Goal: Feedback & Contribution: Leave review/rating

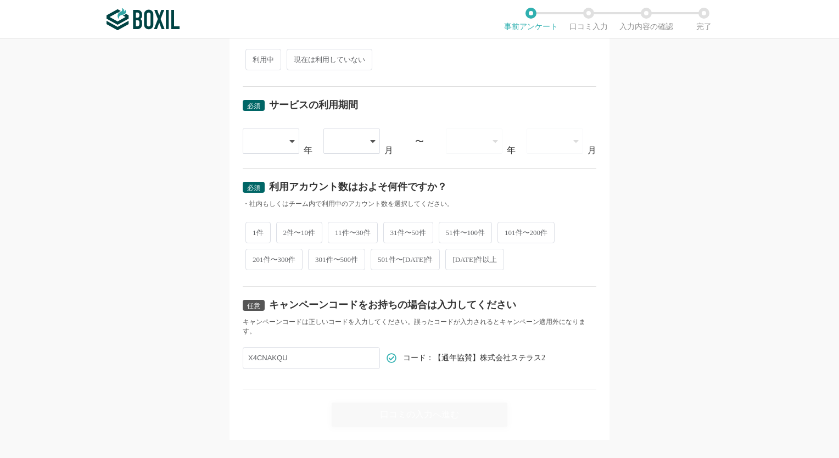
scroll to position [415, 0]
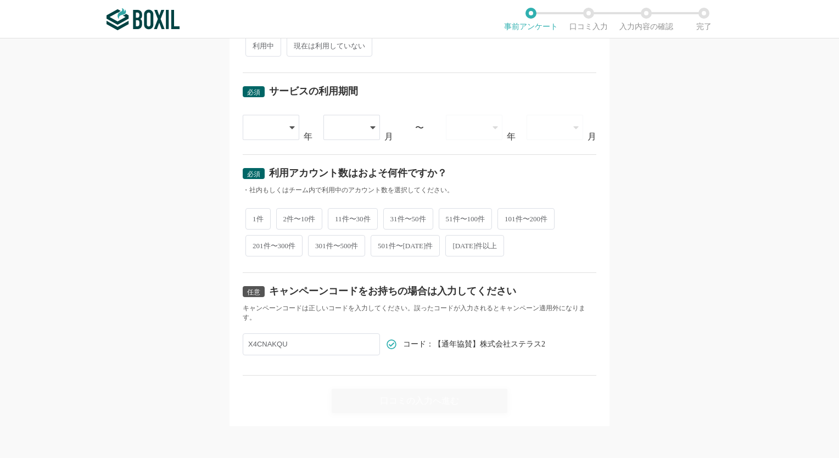
click at [295, 342] on input "X4CNAKQU" at bounding box center [311, 344] width 137 height 22
paste input "X4CNAKQU"
type input "X4CNAKQU"
click at [661, 348] on div "必須 口コミを投稿するサービスを選択してください よく投稿されているサービス Sansan,KING OF TIME,Salesforce Sales Clo…" at bounding box center [419, 247] width 839 height 419
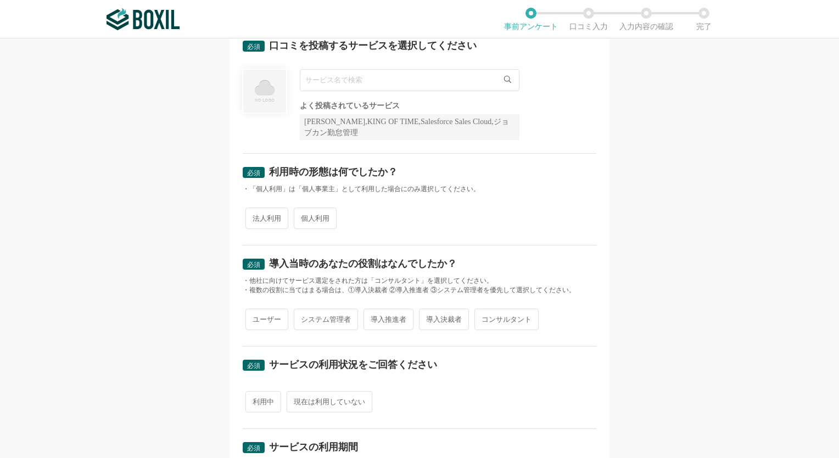
scroll to position [0, 0]
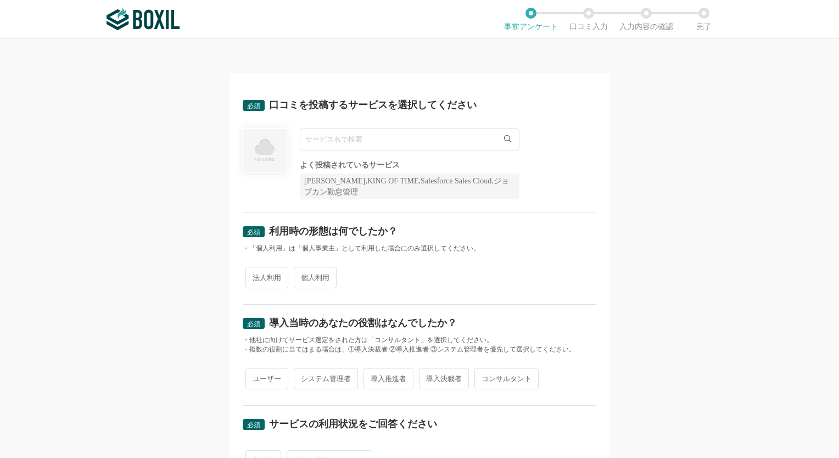
click at [324, 136] on input "text" at bounding box center [410, 139] width 220 height 22
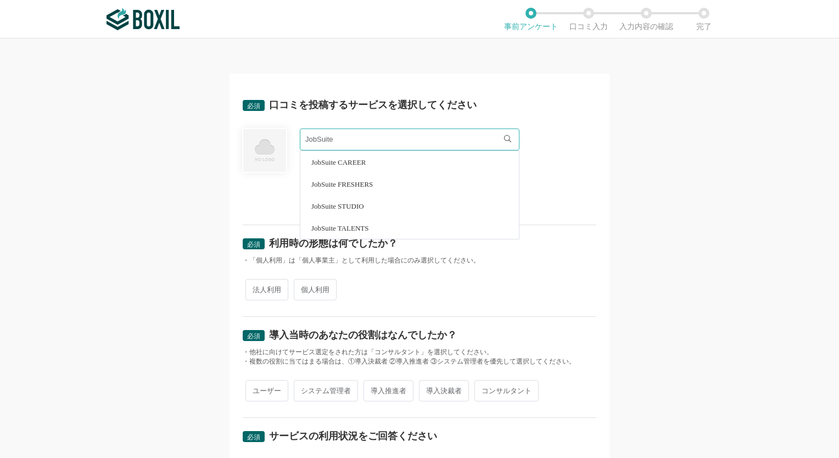
click at [362, 160] on span "JobSuite CAREER" at bounding box center [338, 162] width 54 height 7
type input "JobSuite CAREER"
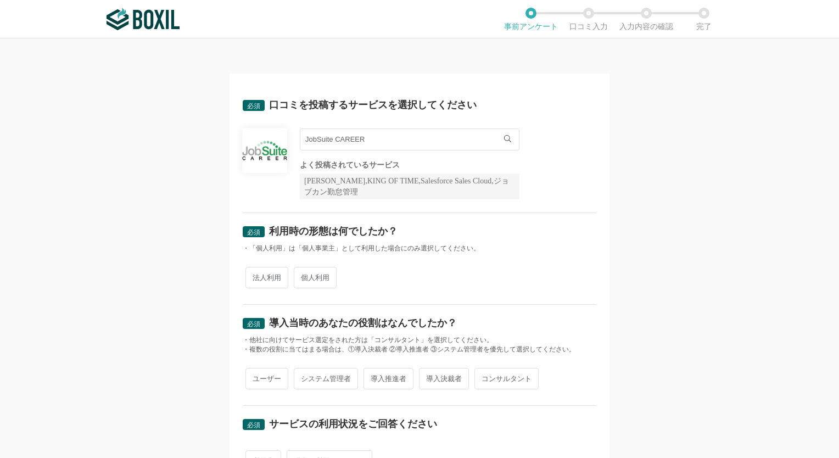
click at [569, 185] on div "JobSuite CAREER JobSuite CAREER よく投稿されているサービス Sansan,KING OF TIME,Salesforce Sa…" at bounding box center [419, 163] width 353 height 71
click at [261, 276] on span "法人利用" at bounding box center [266, 277] width 43 height 21
click at [255, 276] on input "法人利用" at bounding box center [251, 271] width 7 height 7
radio input "true"
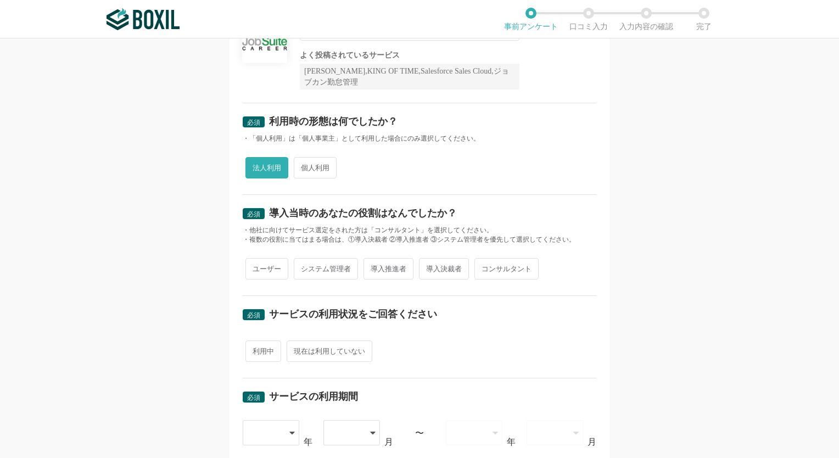
click at [380, 268] on span "導入推進者" at bounding box center [388, 268] width 50 height 21
click at [373, 267] on input "導入推進者" at bounding box center [369, 263] width 7 height 7
radio input "true"
click at [251, 348] on span "利用中" at bounding box center [263, 350] width 36 height 21
click at [251, 348] on input "利用中" at bounding box center [251, 345] width 7 height 7
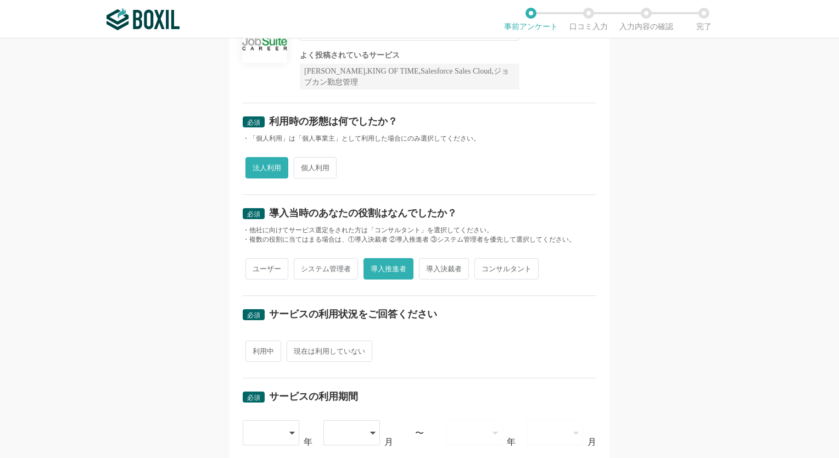
radio input "true"
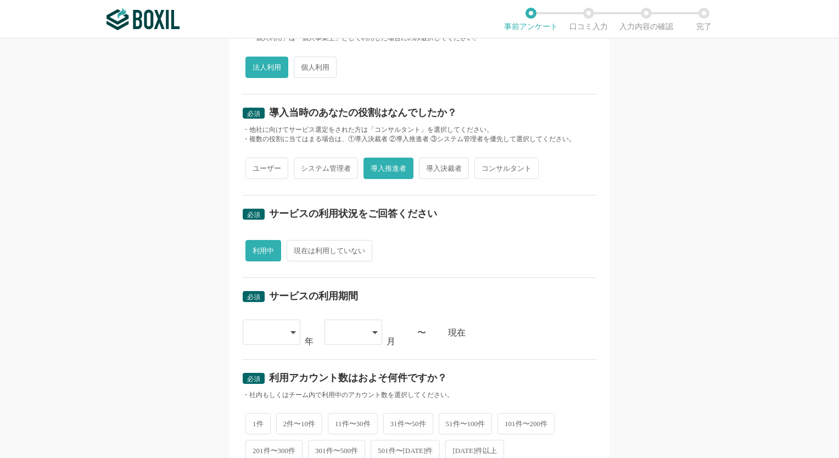
scroll to position [274, 0]
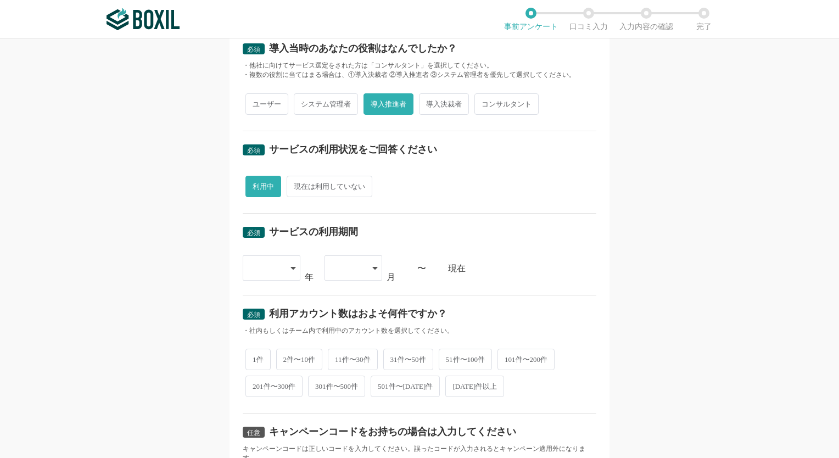
click at [283, 270] on div at bounding box center [272, 267] width 58 height 25
click at [267, 398] on li "[DATE]" at bounding box center [272, 400] width 58 height 26
click at [367, 267] on div at bounding box center [353, 267] width 58 height 25
click at [336, 373] on span "08" at bounding box center [337, 373] width 9 height 9
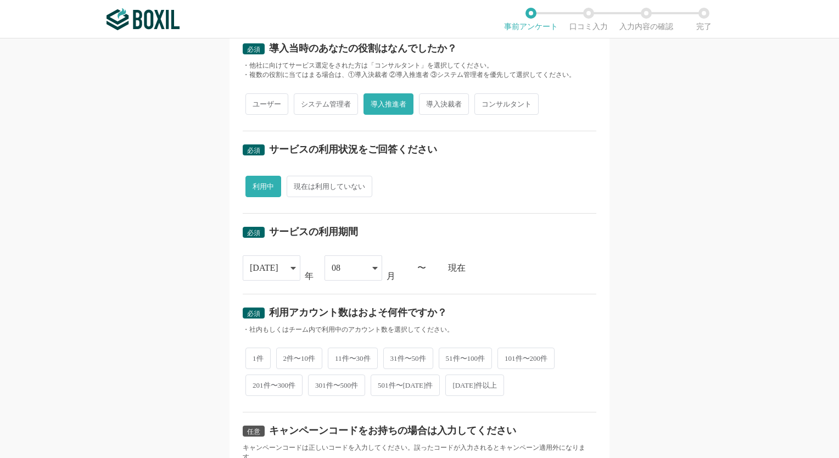
click at [514, 233] on div "必須 サービスの利用期間" at bounding box center [419, 236] width 353 height 18
click at [301, 358] on span "2件〜10件" at bounding box center [299, 357] width 47 height 21
click at [286, 356] on input "2件〜10件" at bounding box center [282, 352] width 7 height 7
radio input "true"
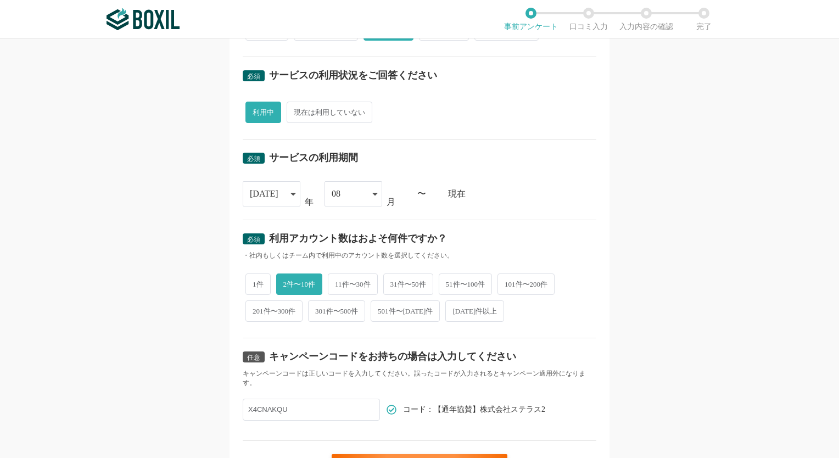
scroll to position [414, 0]
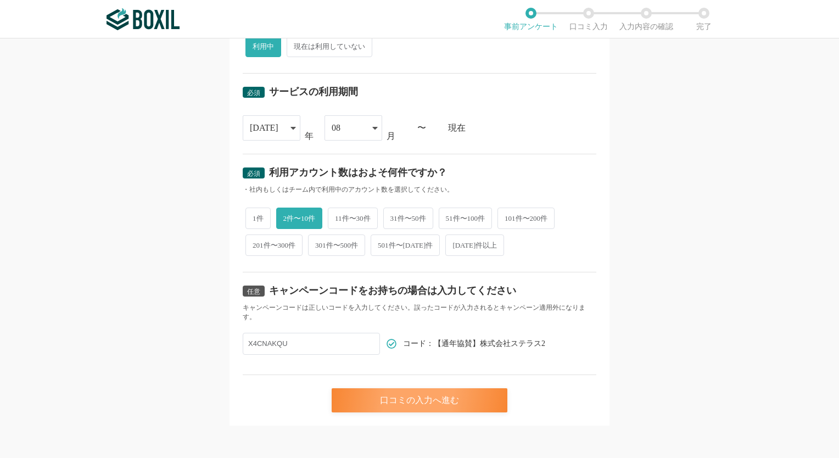
click at [438, 396] on div "口コミの入力へ進む" at bounding box center [420, 400] width 176 height 24
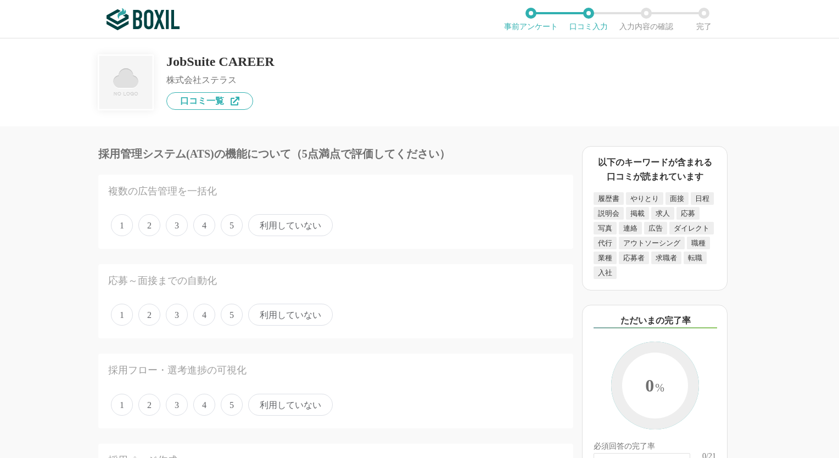
click at [307, 224] on span "利用していない" at bounding box center [290, 225] width 85 height 22
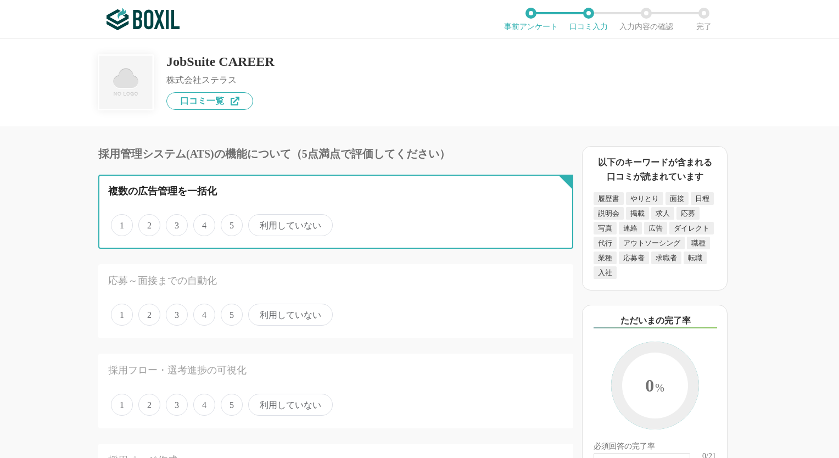
click at [258, 223] on input "利用していない" at bounding box center [254, 219] width 7 height 7
radio input "true"
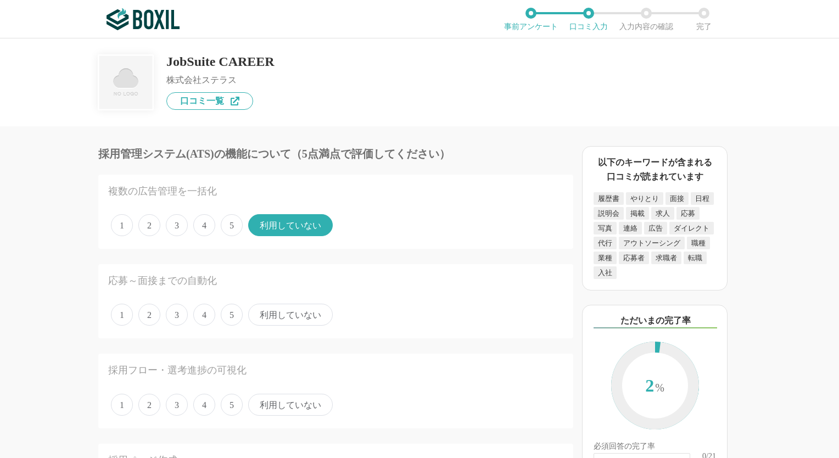
click at [299, 314] on span "利用していない" at bounding box center [290, 315] width 85 height 22
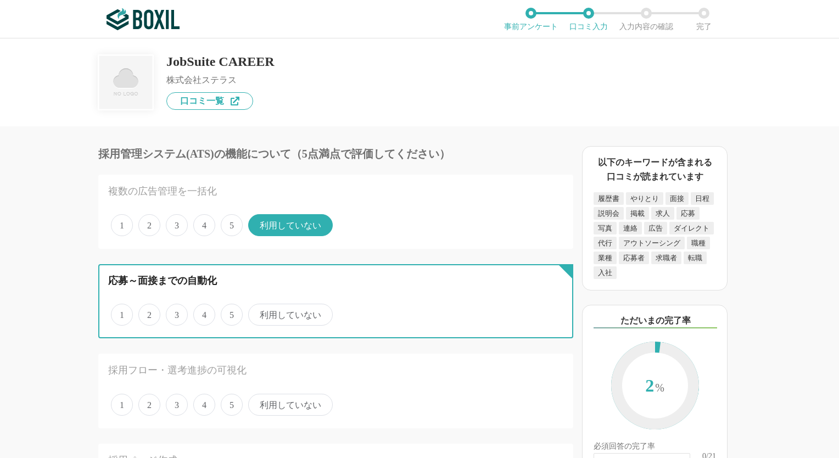
click at [258, 312] on input "利用していない" at bounding box center [254, 308] width 7 height 7
radio input "true"
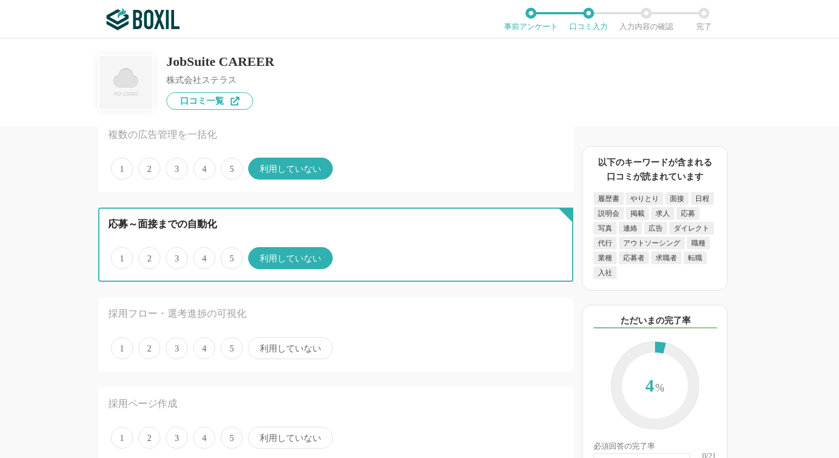
scroll to position [110, 0]
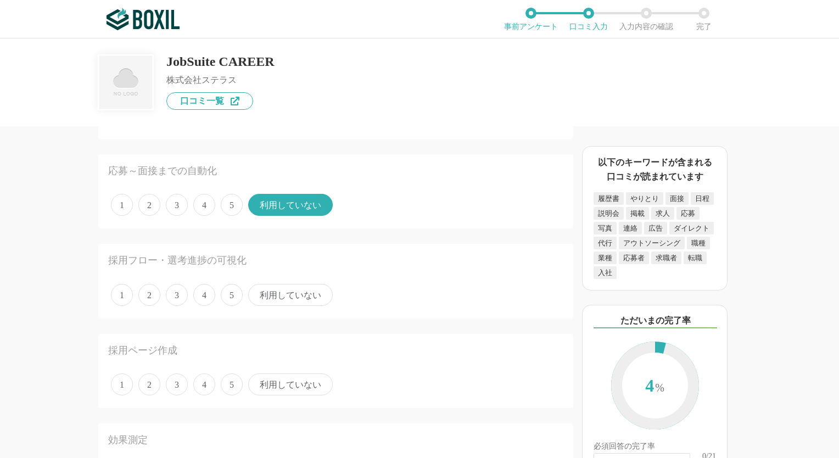
click at [204, 294] on span "4" at bounding box center [204, 295] width 22 height 22
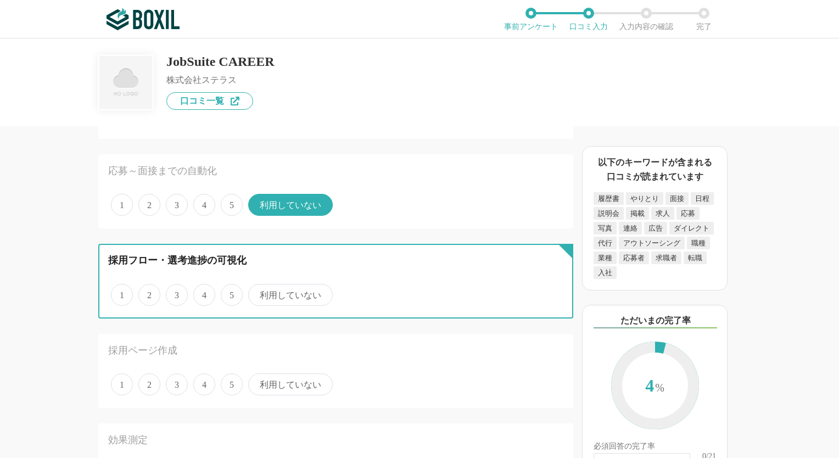
click at [203, 293] on input "4" at bounding box center [199, 288] width 7 height 7
radio input "true"
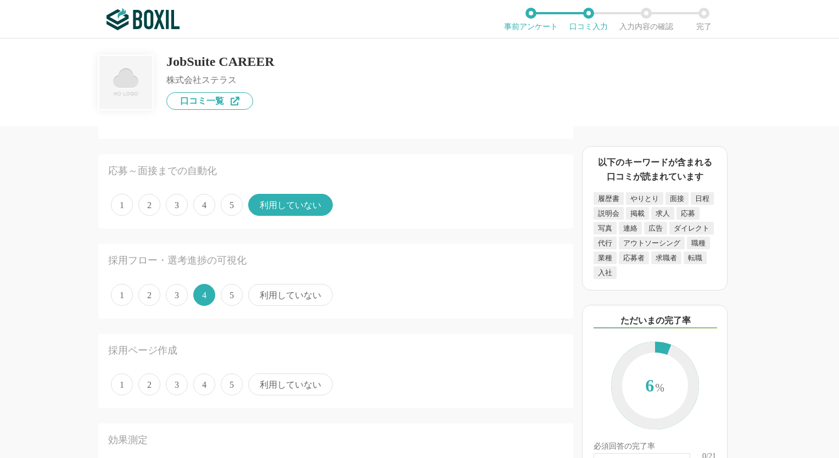
click at [287, 385] on span "利用していない" at bounding box center [290, 384] width 85 height 22
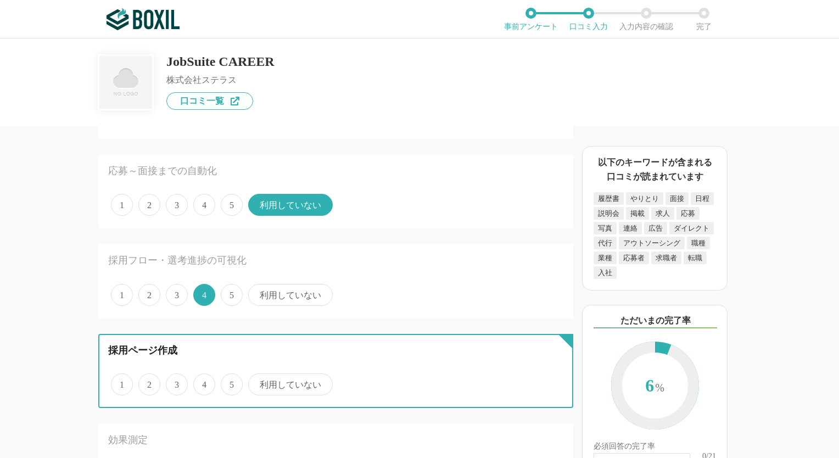
click at [258, 382] on input "利用していない" at bounding box center [254, 378] width 7 height 7
radio input "true"
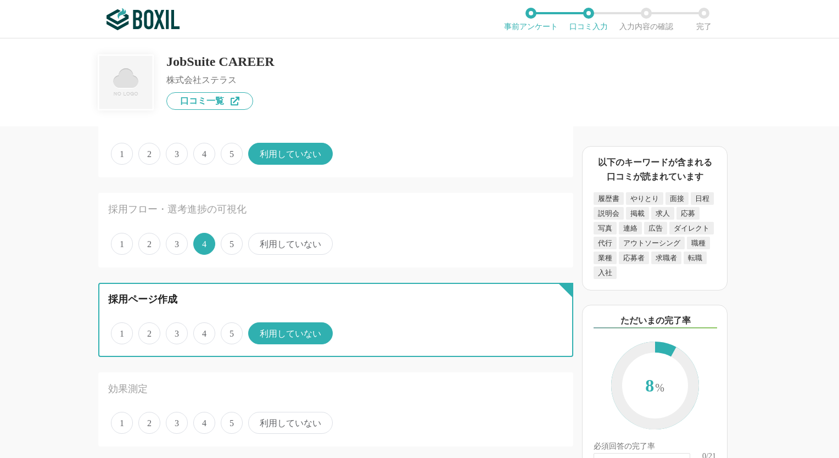
scroll to position [274, 0]
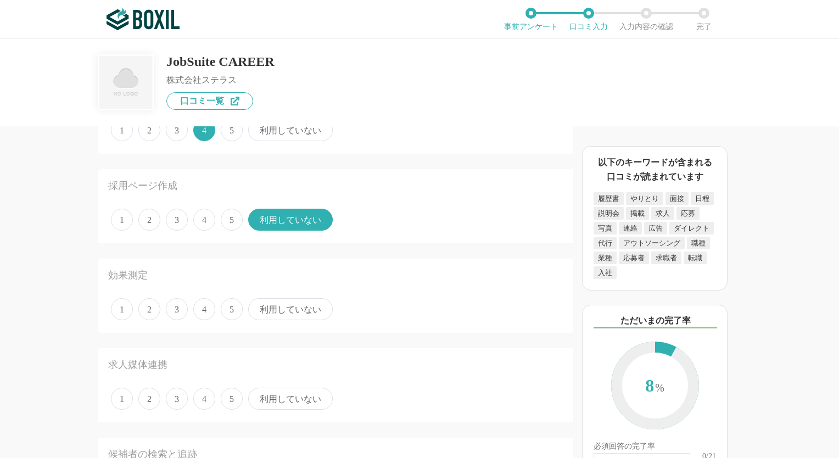
click at [288, 309] on span "利用していない" at bounding box center [290, 309] width 85 height 22
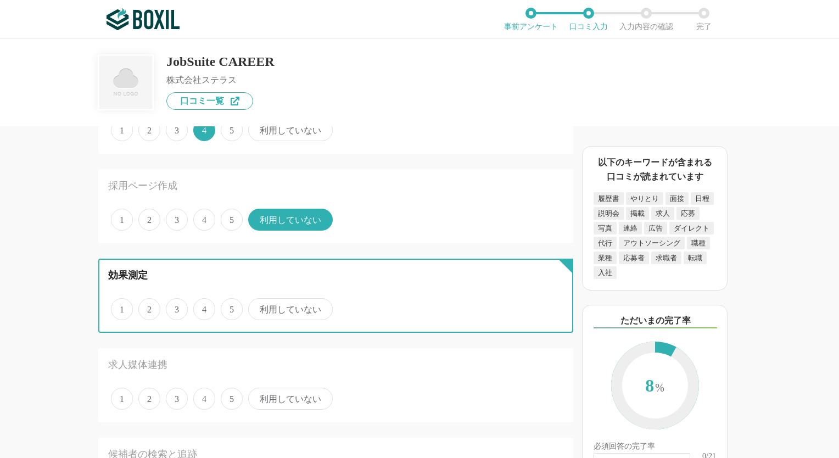
click at [258, 307] on input "利用していない" at bounding box center [254, 303] width 7 height 7
radio input "true"
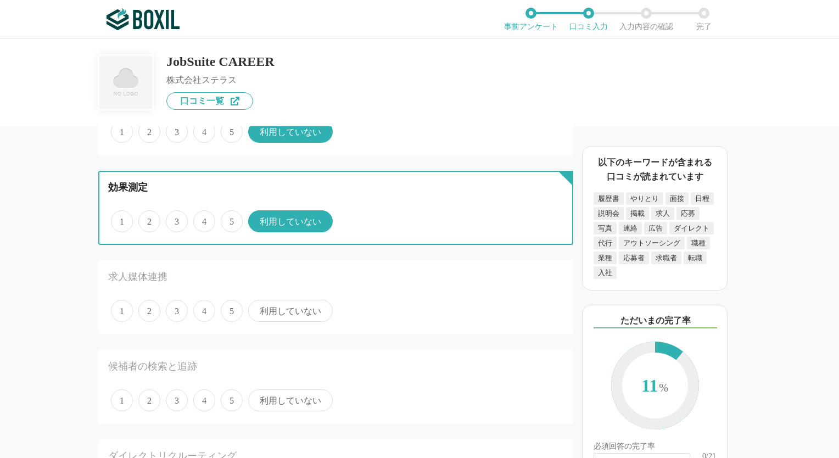
scroll to position [384, 0]
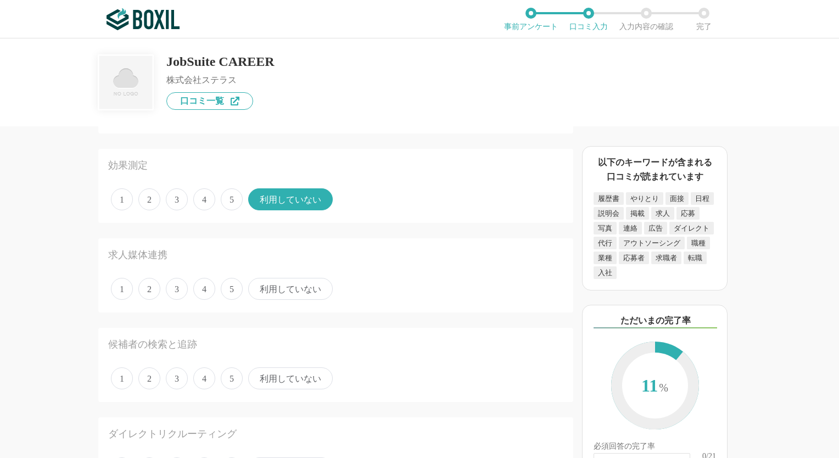
click at [286, 290] on span "利用していない" at bounding box center [290, 289] width 85 height 22
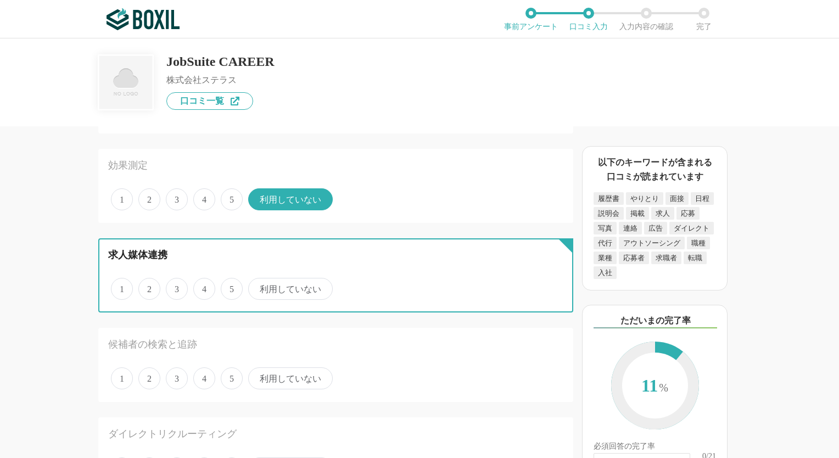
click at [258, 287] on input "利用していない" at bounding box center [254, 282] width 7 height 7
radio input "true"
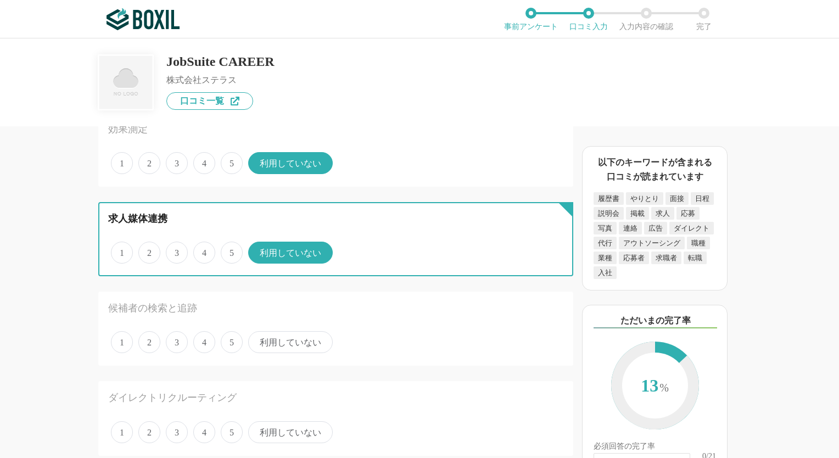
scroll to position [439, 0]
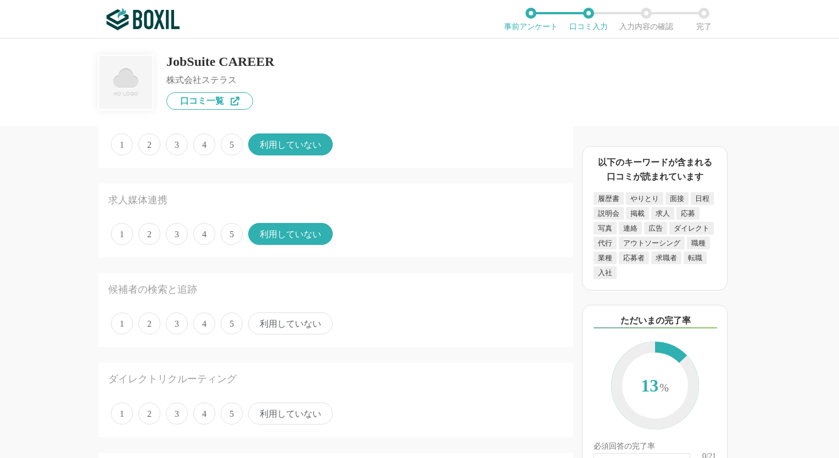
click at [207, 320] on span "4" at bounding box center [204, 323] width 22 height 22
click at [203, 320] on input "4" at bounding box center [199, 317] width 7 height 7
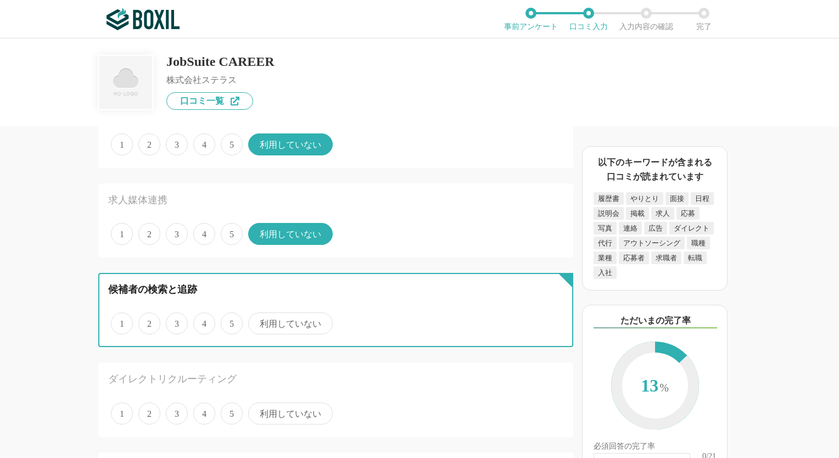
radio input "true"
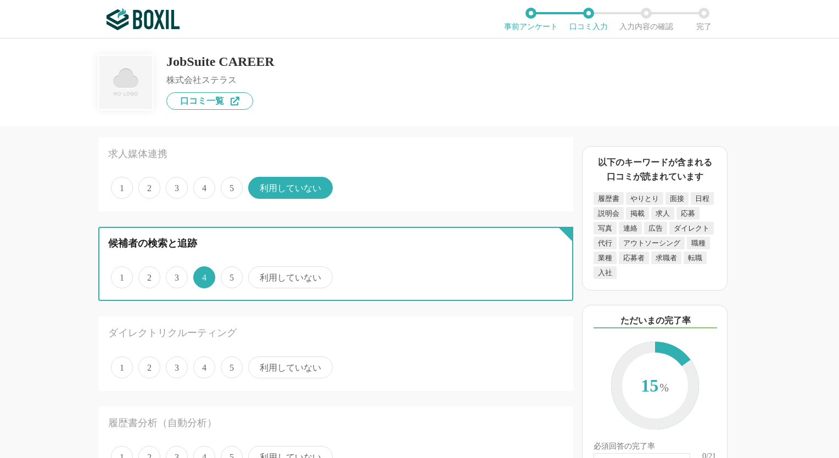
scroll to position [549, 0]
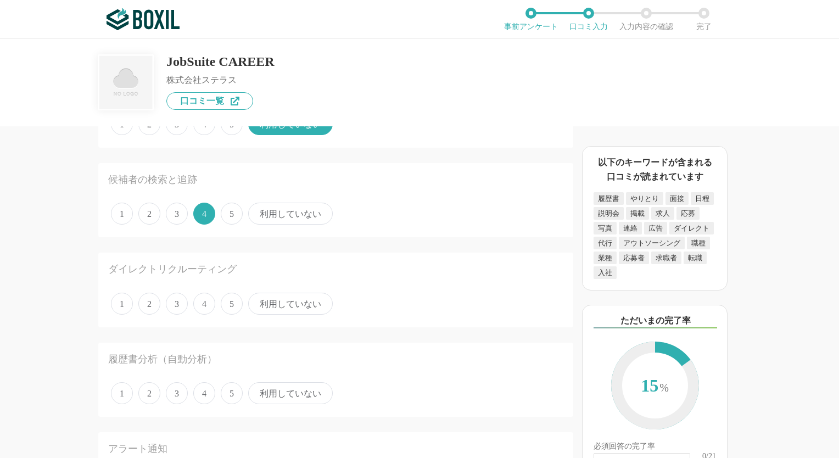
click at [296, 308] on span "利用していない" at bounding box center [290, 304] width 85 height 22
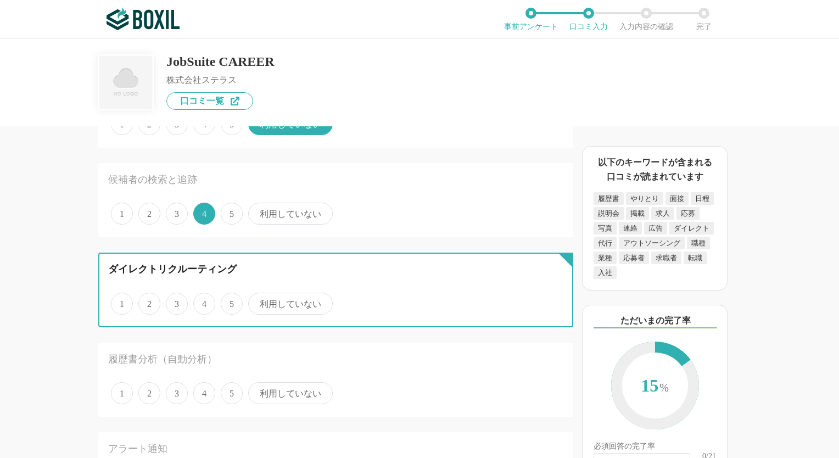
click at [258, 301] on input "利用していない" at bounding box center [254, 297] width 7 height 7
radio input "true"
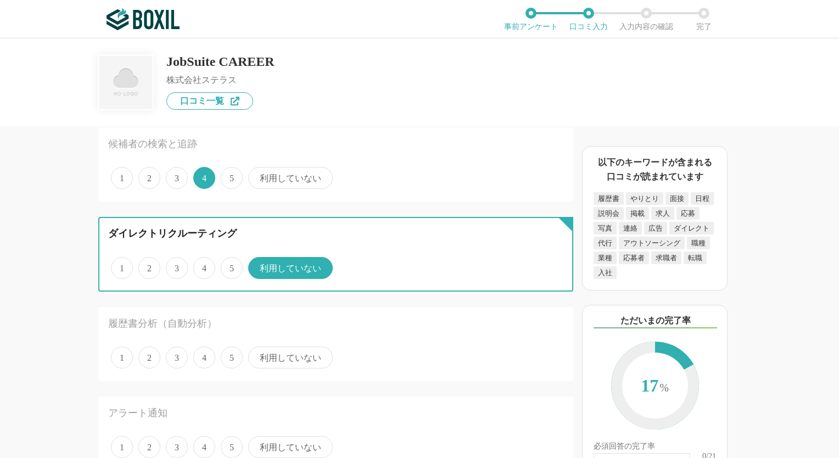
scroll to position [604, 0]
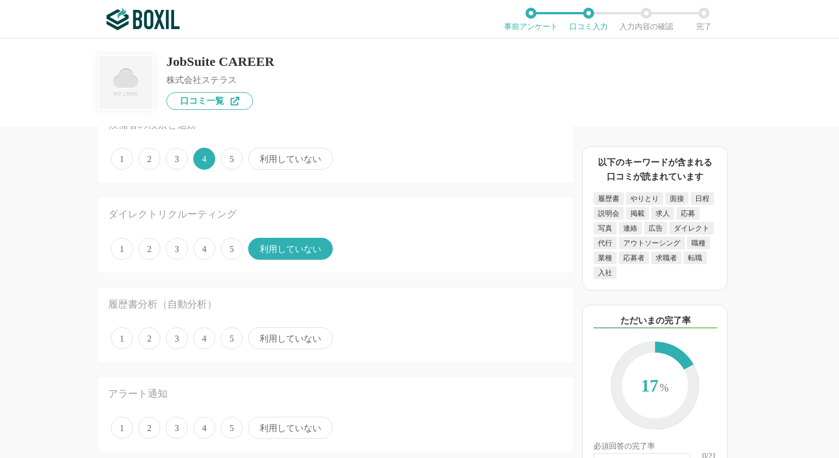
click at [293, 346] on div "履歴書分析（自動分析） 1 2 3 4 5 利用していない" at bounding box center [335, 325] width 475 height 74
click at [292, 335] on span "利用していない" at bounding box center [290, 338] width 85 height 22
click at [258, 335] on input "利用していない" at bounding box center [254, 332] width 7 height 7
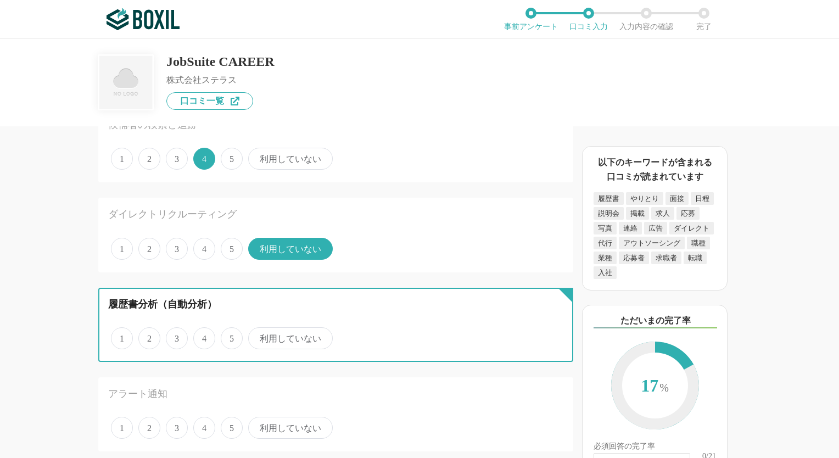
radio input "true"
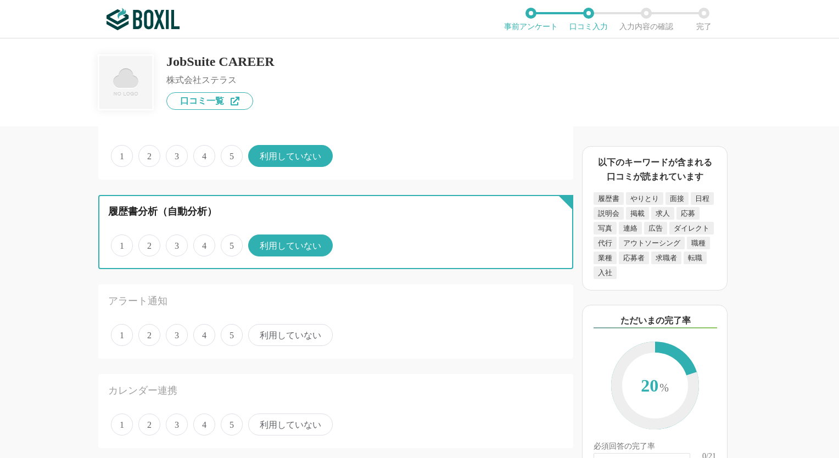
scroll to position [823, 0]
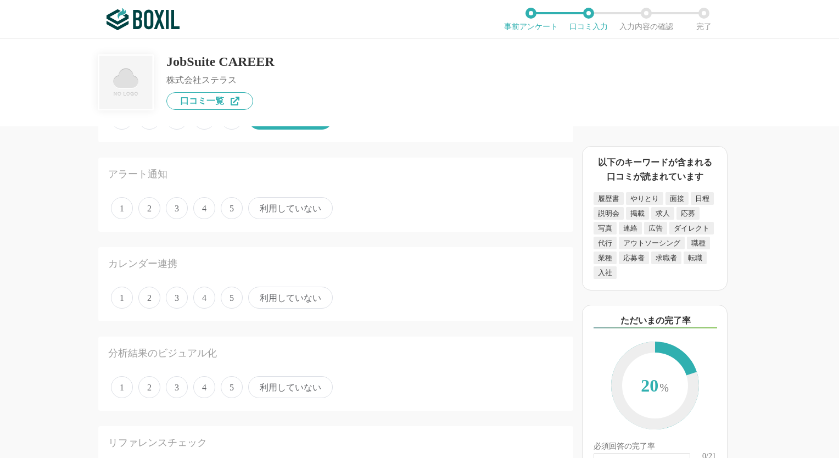
click at [290, 215] on span "利用していない" at bounding box center [290, 208] width 85 height 22
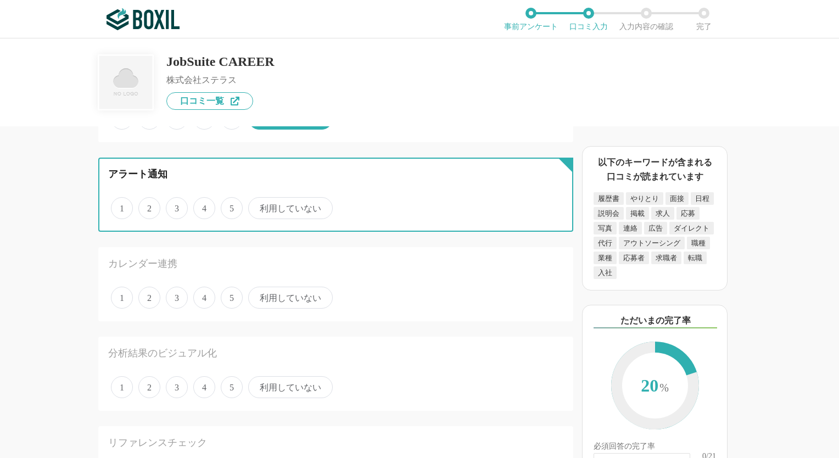
click at [258, 206] on input "利用していない" at bounding box center [254, 202] width 7 height 7
radio input "true"
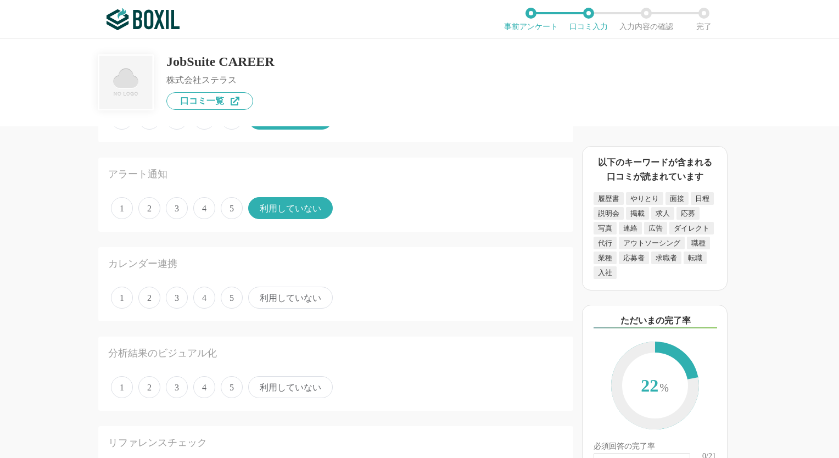
click at [285, 293] on span "利用していない" at bounding box center [290, 298] width 85 height 22
click at [258, 293] on input "利用していない" at bounding box center [254, 291] width 7 height 7
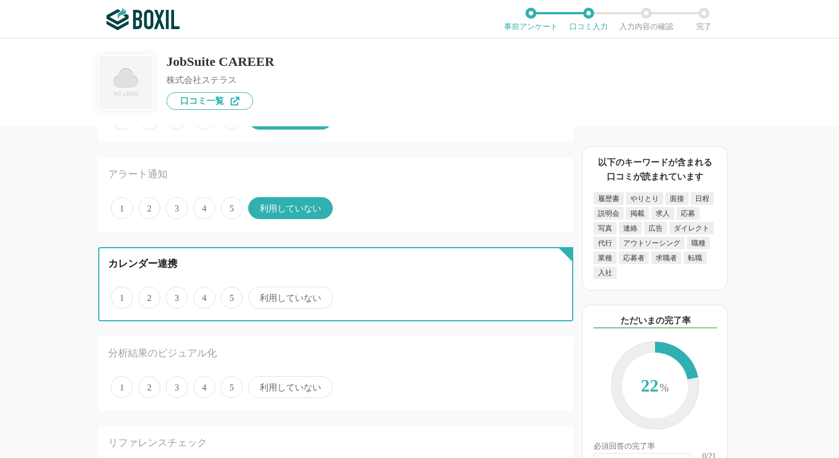
radio input "true"
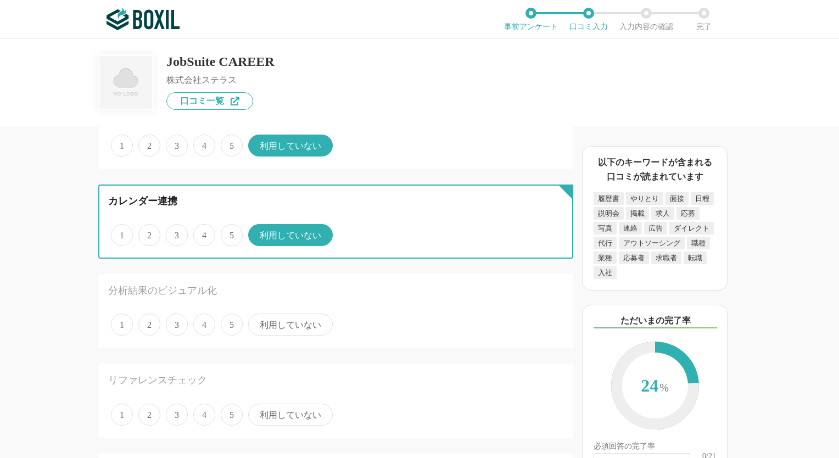
scroll to position [988, 0]
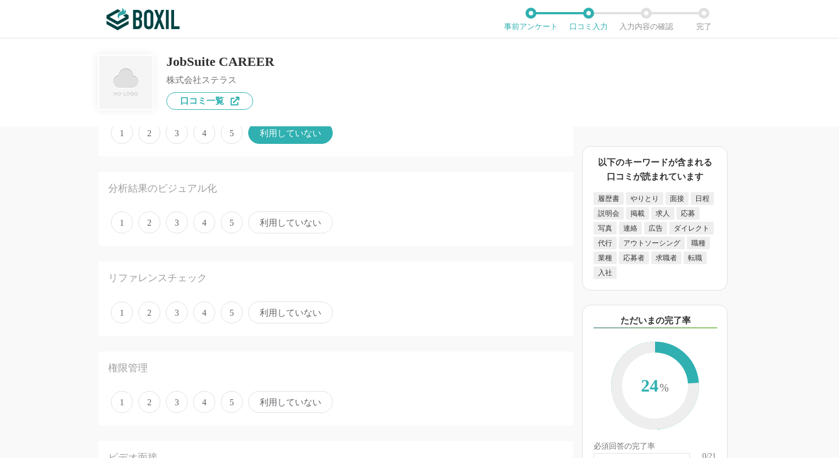
click at [294, 214] on span "利用していない" at bounding box center [290, 222] width 85 height 22
click at [258, 214] on input "利用していない" at bounding box center [254, 216] width 7 height 7
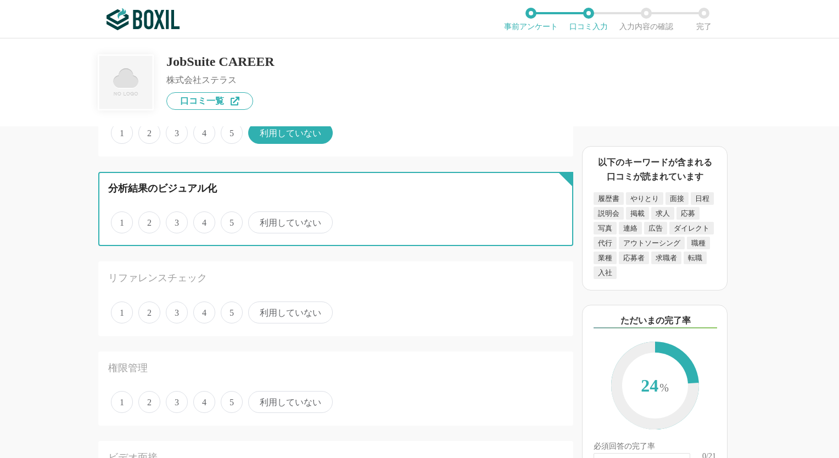
radio input "true"
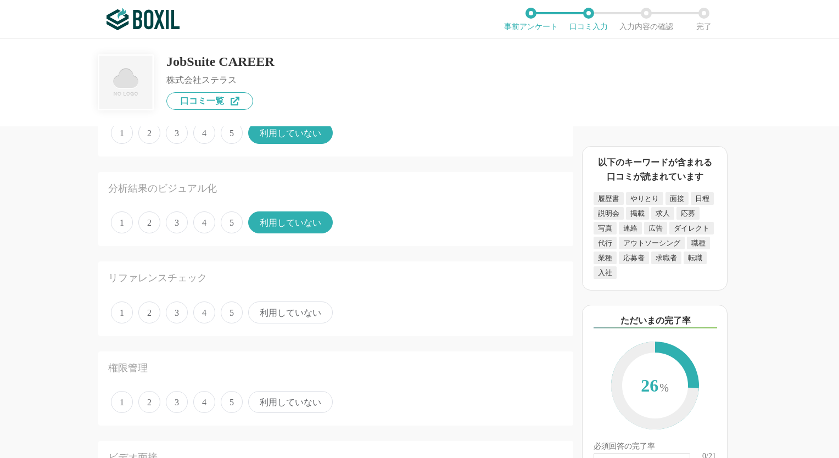
click at [288, 307] on span "利用していない" at bounding box center [290, 312] width 85 height 22
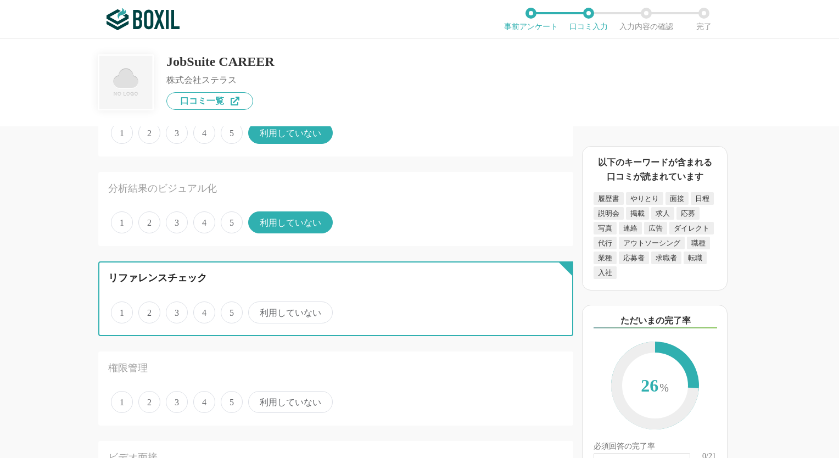
click at [258, 307] on input "利用していない" at bounding box center [254, 306] width 7 height 7
radio input "true"
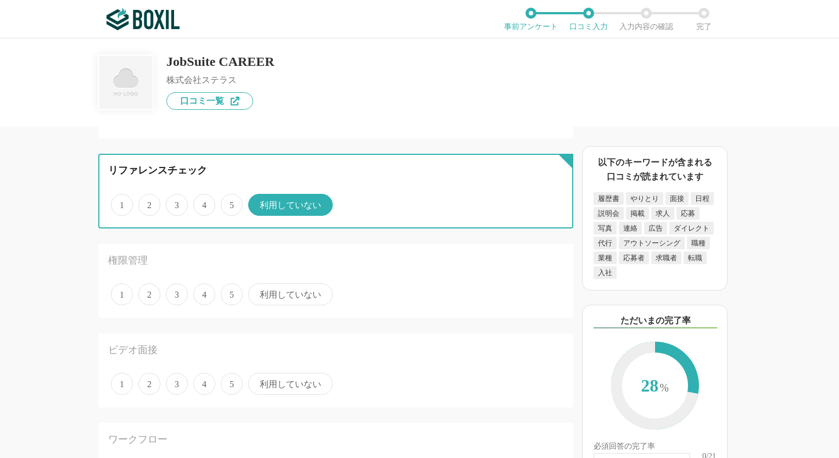
scroll to position [1098, 0]
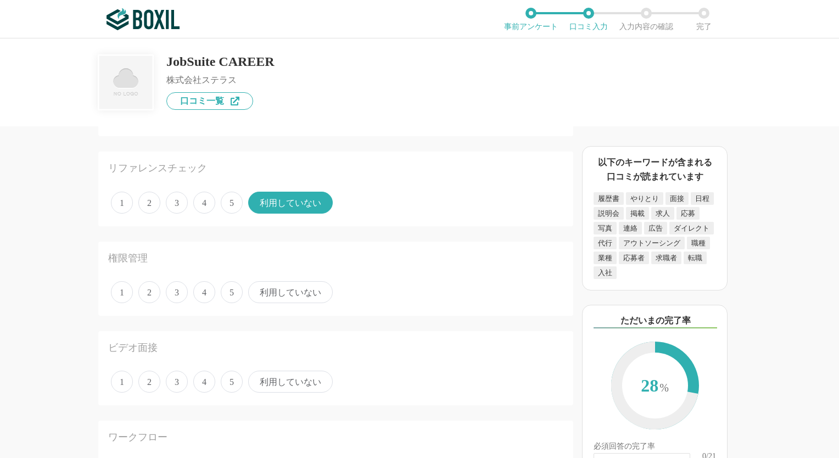
click at [291, 289] on span "利用していない" at bounding box center [290, 292] width 85 height 22
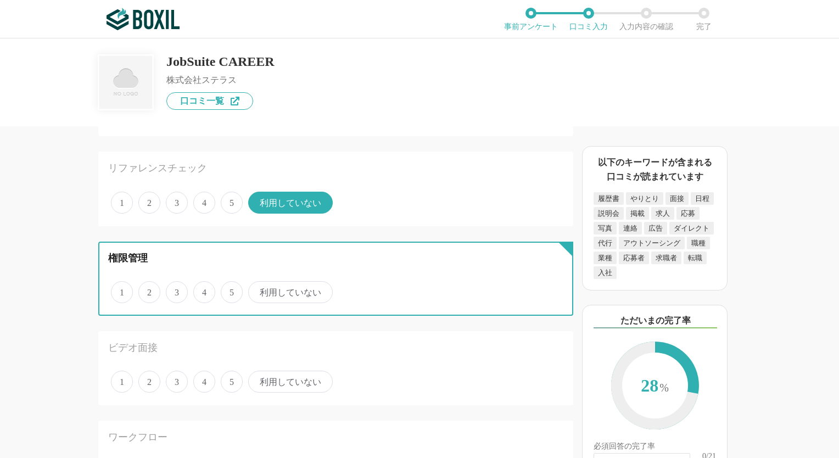
click at [258, 289] on input "利用していない" at bounding box center [254, 286] width 7 height 7
radio input "true"
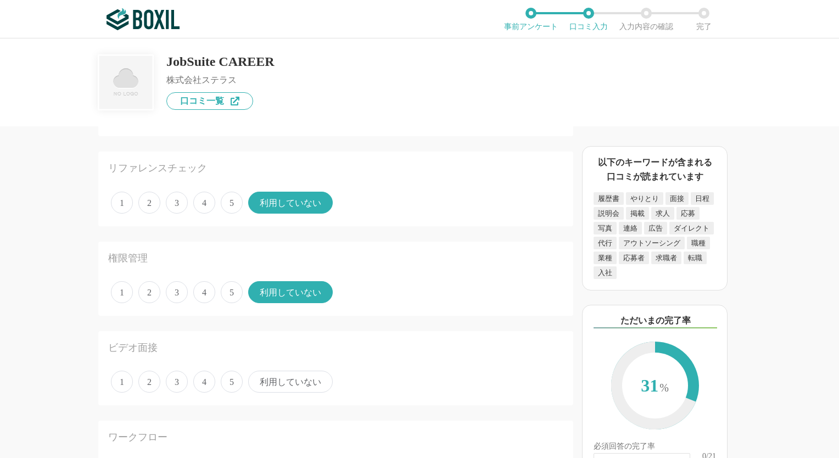
click at [299, 377] on span "利用していない" at bounding box center [290, 381] width 85 height 22
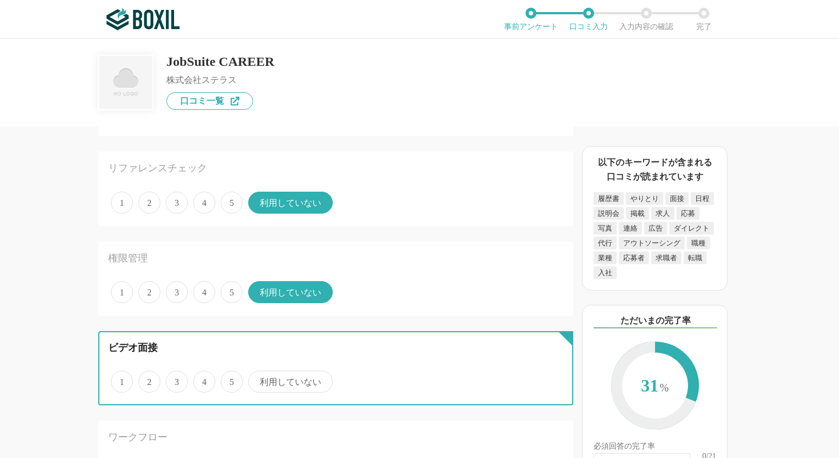
click at [258, 377] on input "利用していない" at bounding box center [254, 375] width 7 height 7
radio input "true"
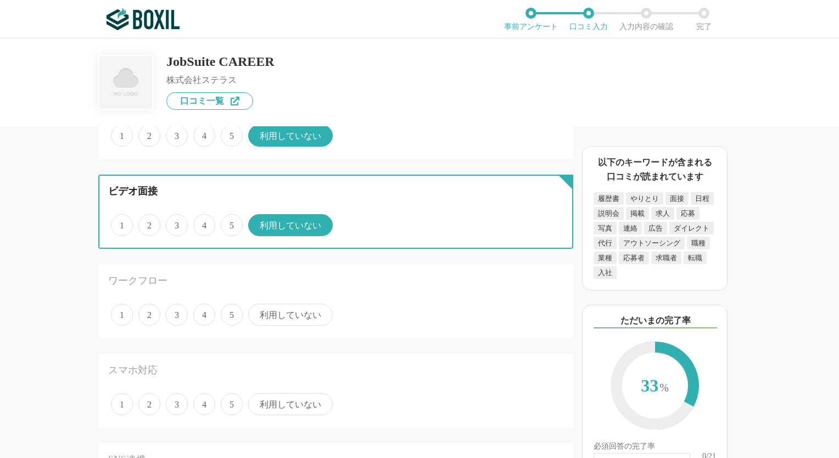
scroll to position [1262, 0]
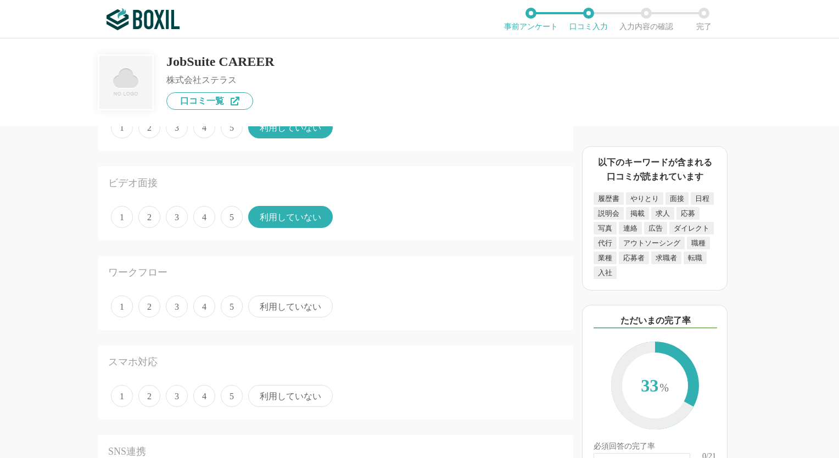
click at [206, 302] on span "4" at bounding box center [204, 306] width 22 height 22
click at [203, 302] on input "4" at bounding box center [199, 300] width 7 height 7
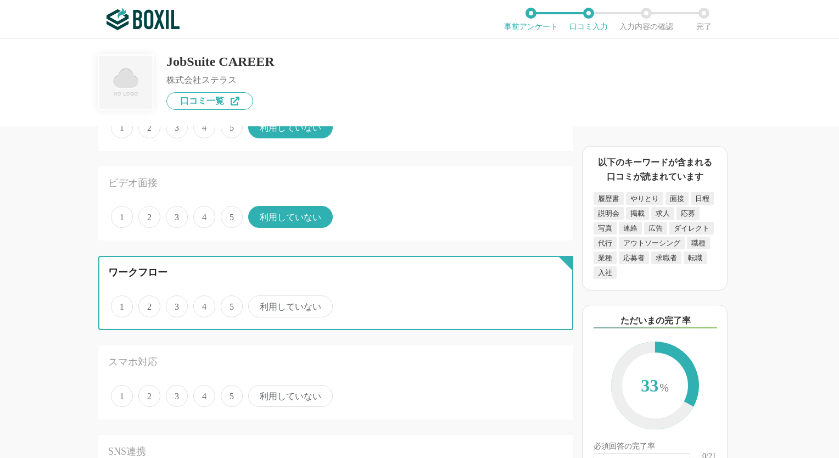
radio input "true"
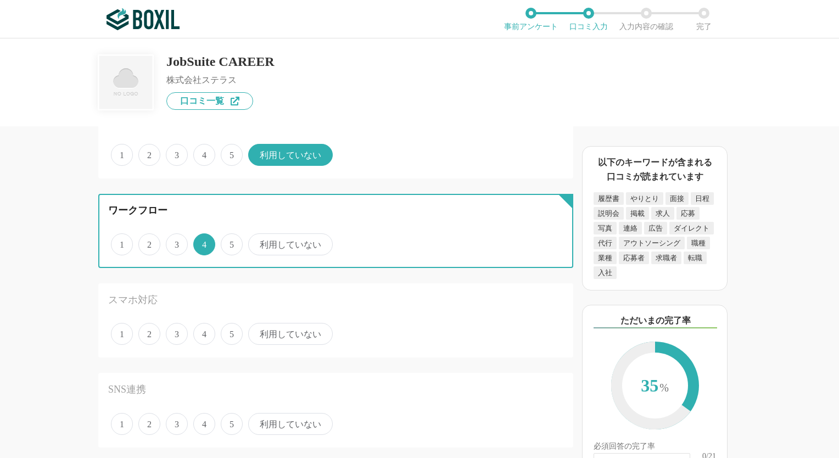
scroll to position [1372, 0]
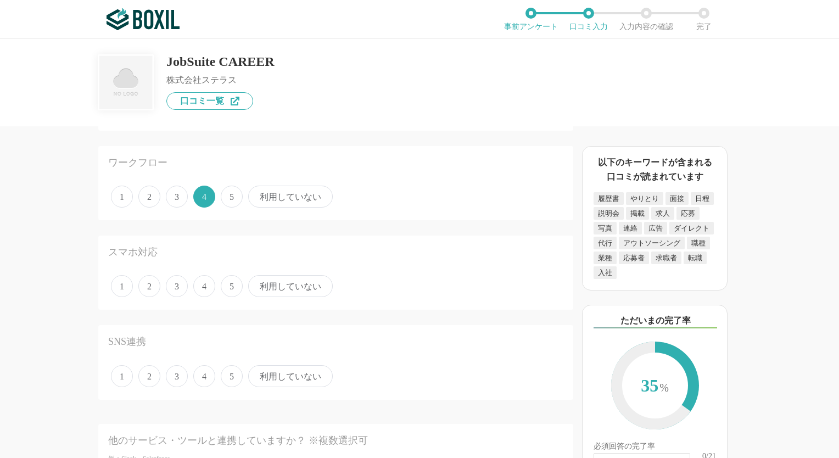
click at [278, 283] on span "利用していない" at bounding box center [290, 286] width 85 height 22
click at [258, 283] on input "利用していない" at bounding box center [254, 280] width 7 height 7
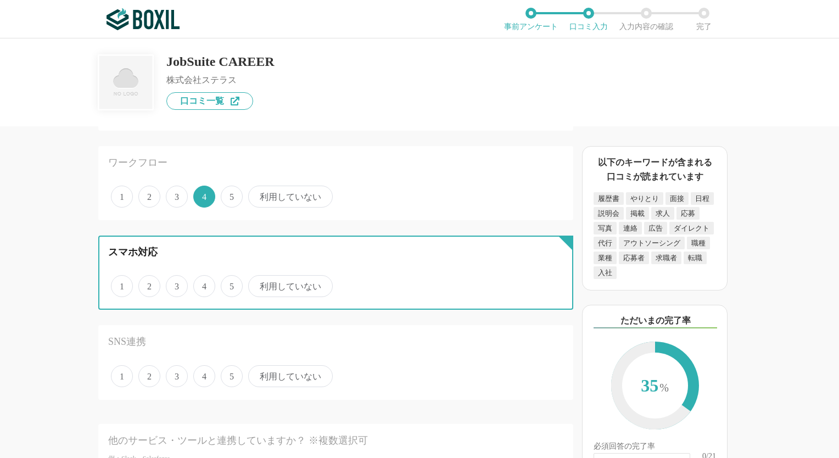
radio input "true"
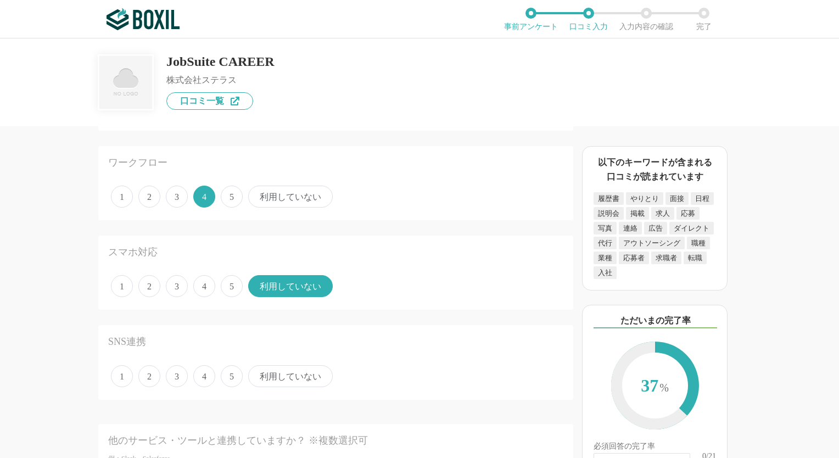
click at [284, 374] on span "利用していない" at bounding box center [290, 376] width 85 height 22
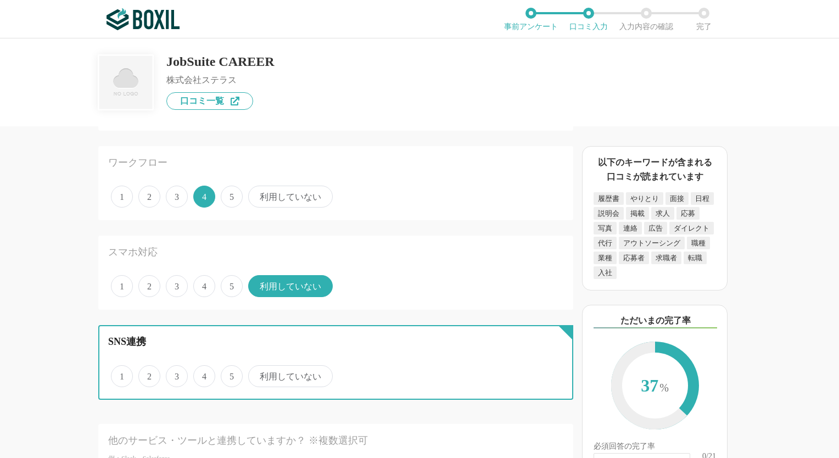
click at [258, 374] on input "利用していない" at bounding box center [254, 370] width 7 height 7
radio input "true"
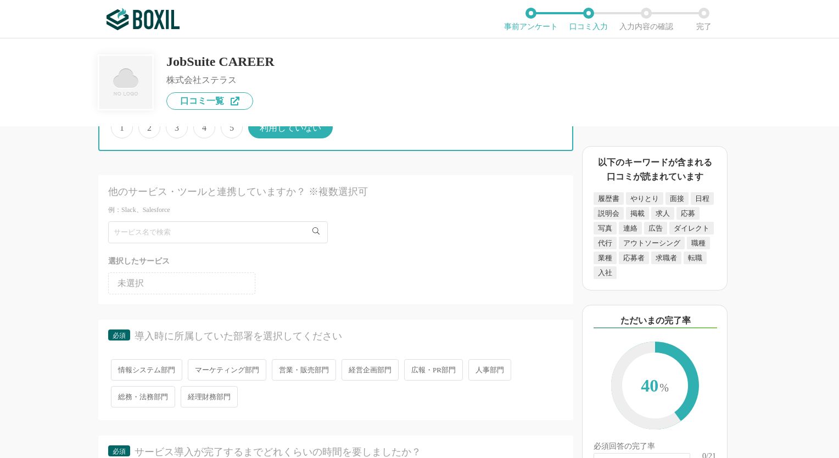
scroll to position [1701, 0]
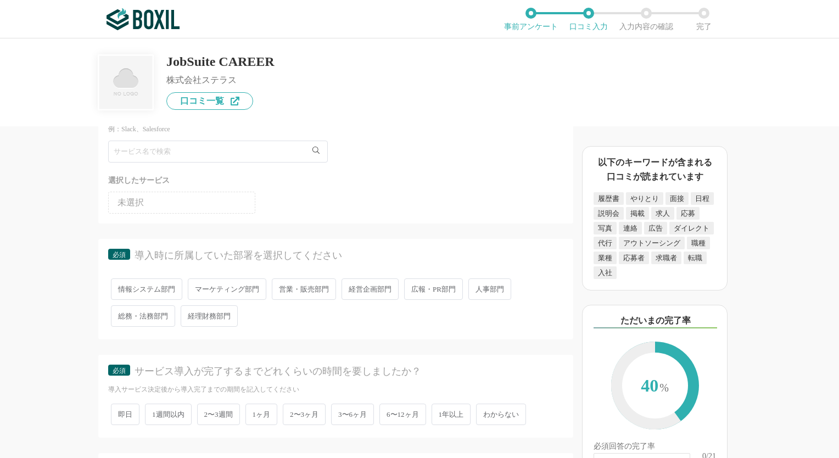
click at [487, 282] on span "人事部門" at bounding box center [489, 288] width 43 height 21
click at [478, 282] on input "人事部門" at bounding box center [474, 283] width 7 height 7
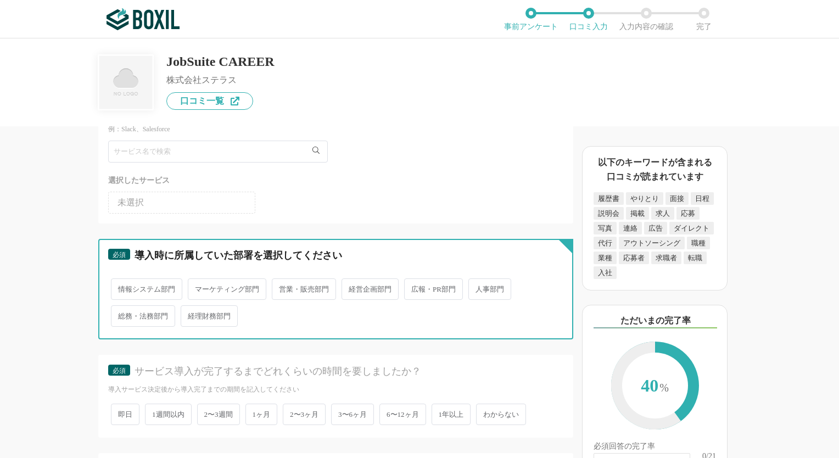
radio input "true"
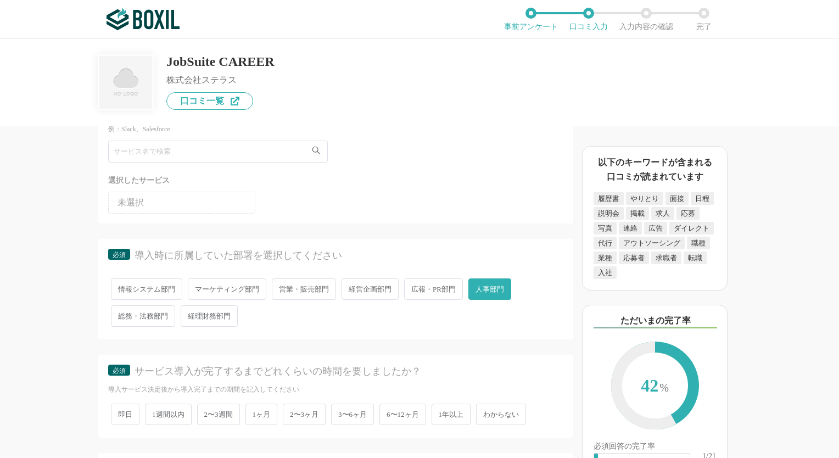
click at [313, 405] on span "2〜3ヶ月" at bounding box center [304, 413] width 43 height 21
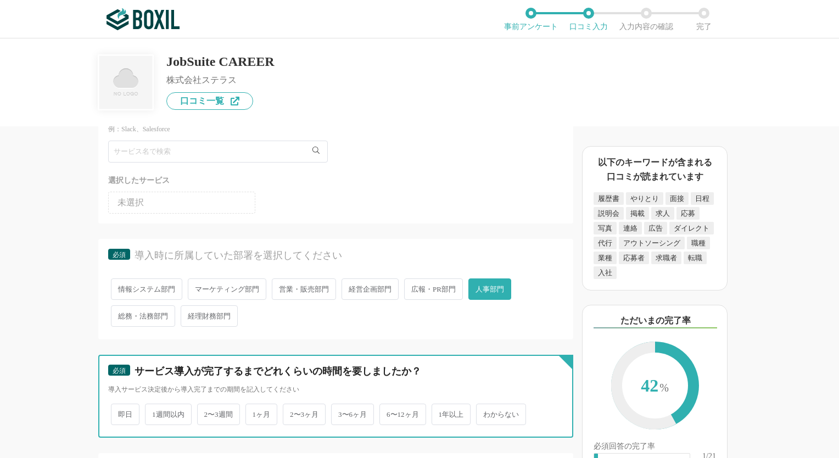
click at [293, 405] on input "2〜3ヶ月" at bounding box center [288, 408] width 7 height 7
radio input "true"
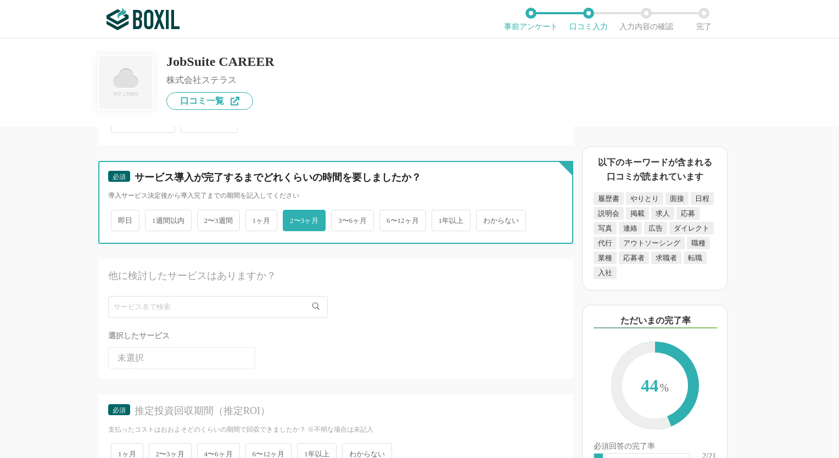
scroll to position [1921, 0]
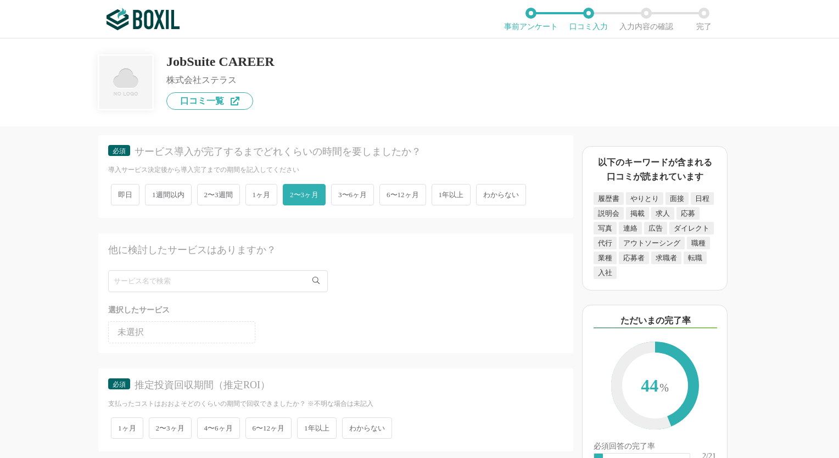
click at [240, 324] on li "未選択" at bounding box center [181, 332] width 147 height 22
click at [198, 326] on li "未選択" at bounding box center [181, 332] width 147 height 22
click at [350, 324] on ul "未選択" at bounding box center [335, 330] width 455 height 26
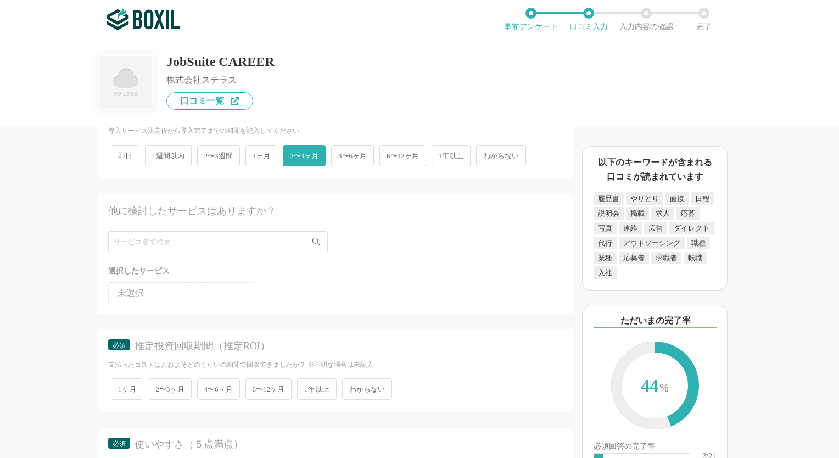
scroll to position [2031, 0]
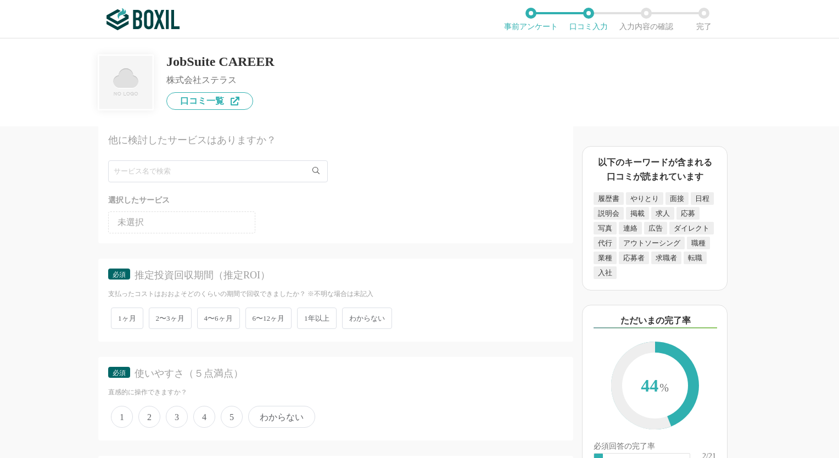
click at [314, 307] on span "1年以上" at bounding box center [317, 317] width 40 height 21
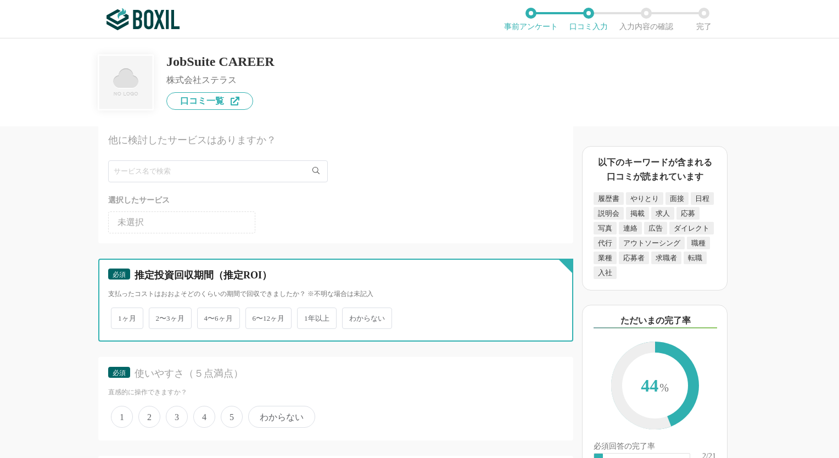
click at [307, 309] on input "1年以上" at bounding box center [303, 312] width 7 height 7
radio input "true"
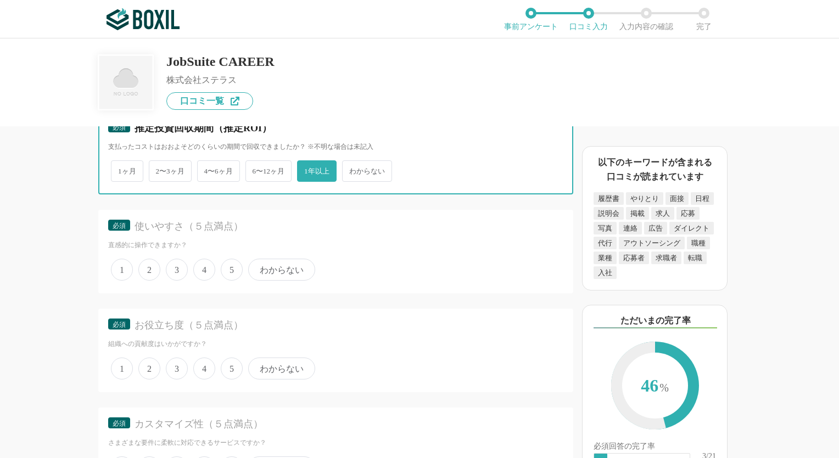
scroll to position [2195, 0]
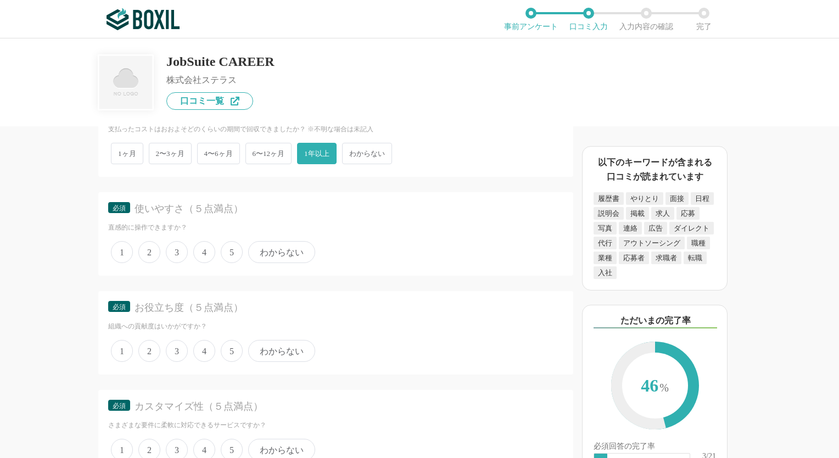
click at [179, 241] on span "3" at bounding box center [177, 252] width 22 height 22
click at [176, 243] on input "3" at bounding box center [171, 246] width 7 height 7
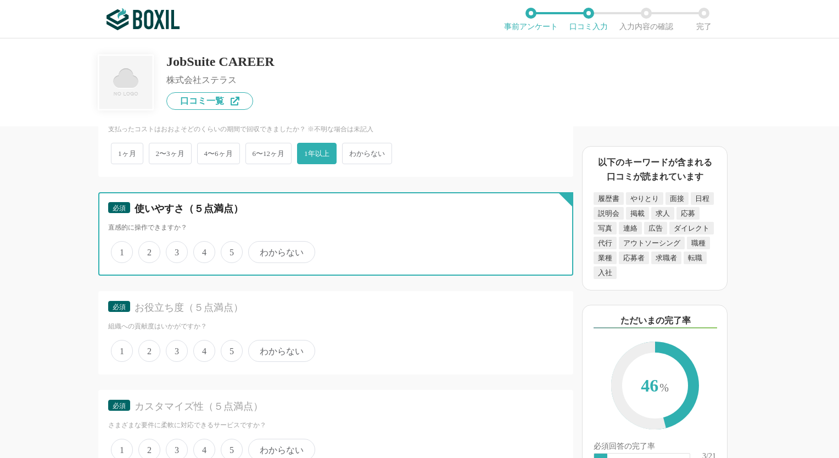
radio input "true"
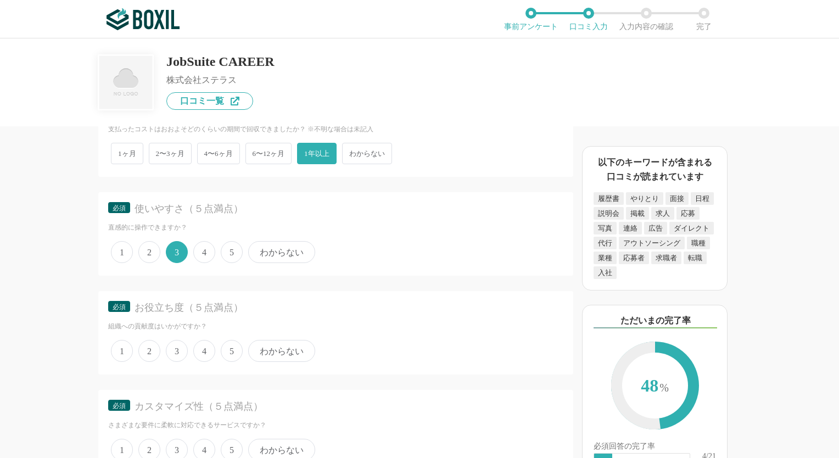
click at [211, 340] on span "4" at bounding box center [204, 351] width 22 height 22
click at [203, 341] on input "4" at bounding box center [199, 344] width 7 height 7
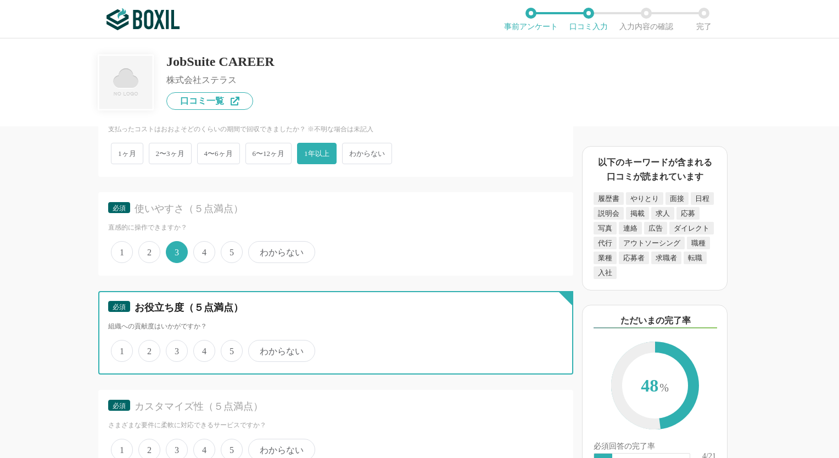
radio input "true"
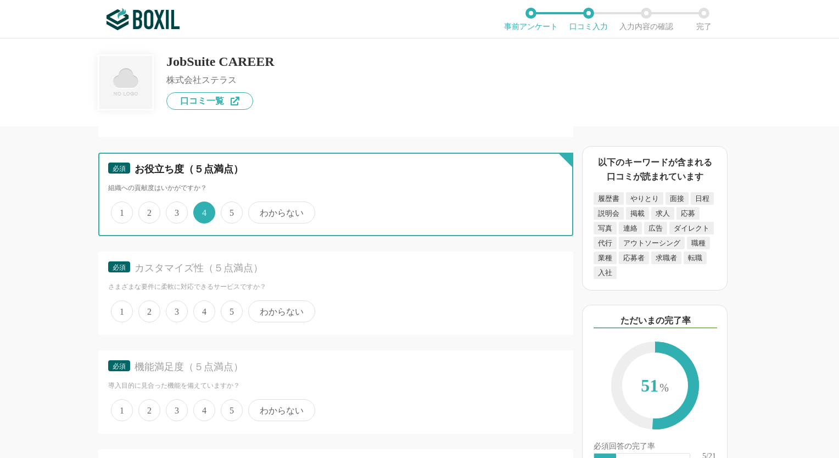
scroll to position [2360, 0]
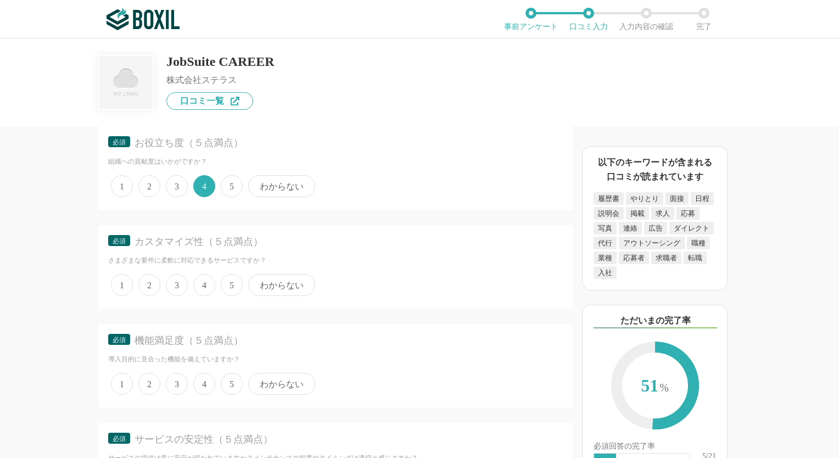
click at [200, 274] on span "4" at bounding box center [204, 285] width 22 height 22
click at [200, 276] on input "4" at bounding box center [199, 279] width 7 height 7
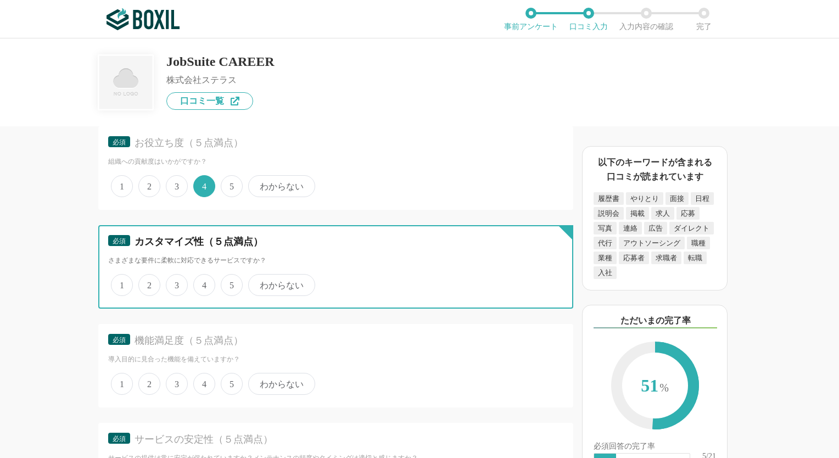
radio input "true"
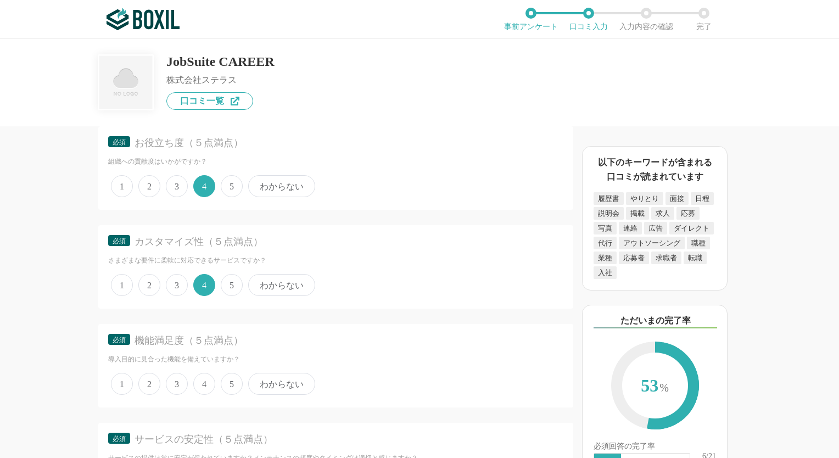
click at [206, 376] on span "4" at bounding box center [204, 384] width 22 height 22
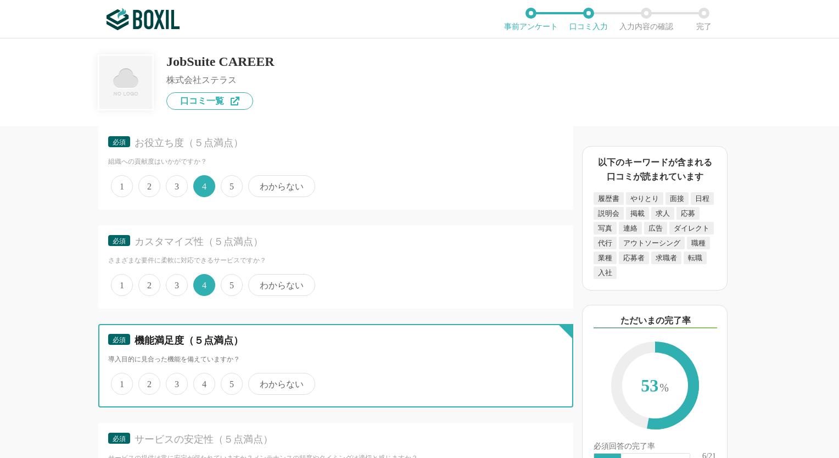
click at [203, 376] on input "4" at bounding box center [199, 377] width 7 height 7
radio input "true"
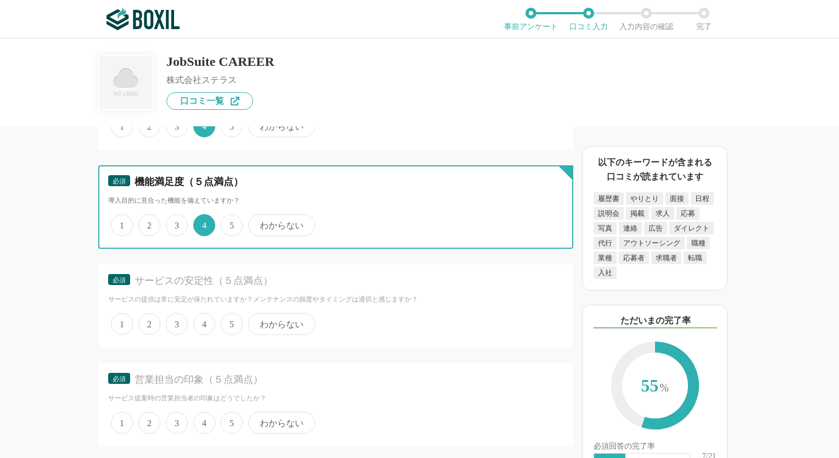
scroll to position [2525, 0]
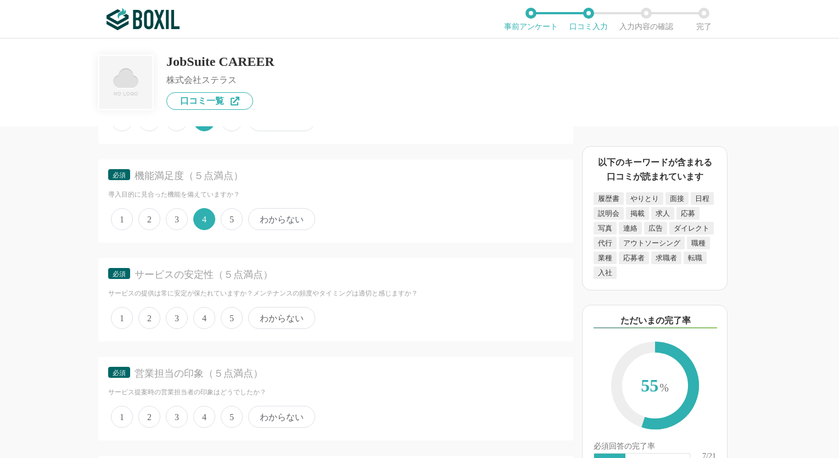
click at [206, 307] on span "4" at bounding box center [204, 318] width 22 height 22
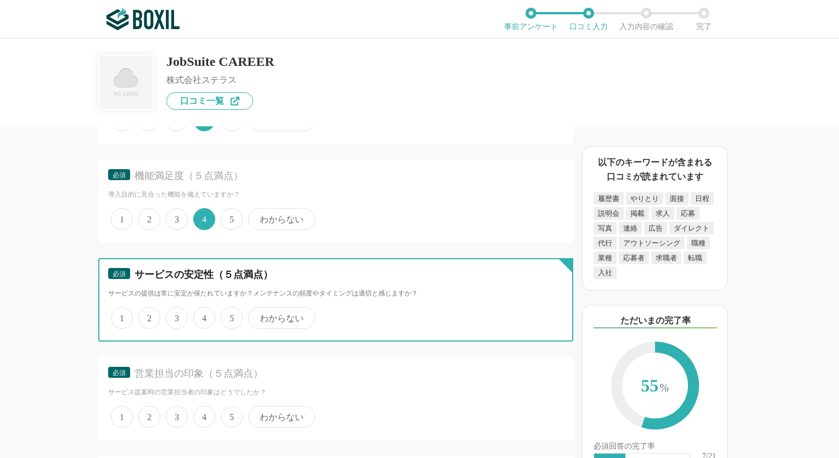
click at [203, 308] on input "4" at bounding box center [199, 311] width 7 height 7
radio input "true"
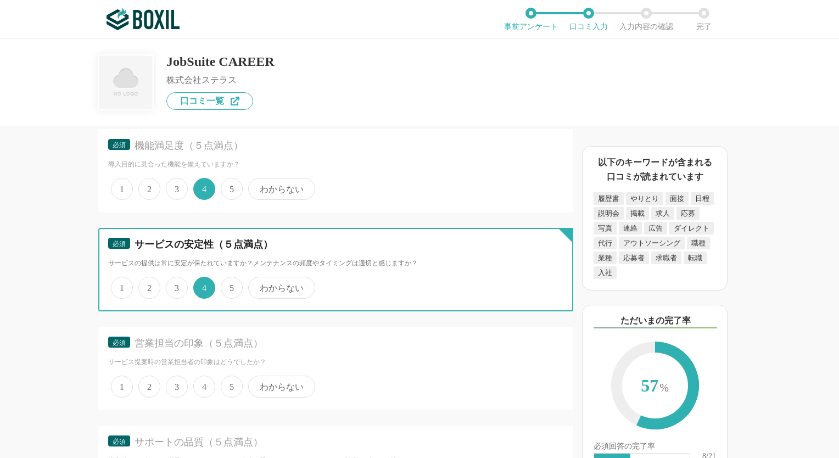
scroll to position [2634, 0]
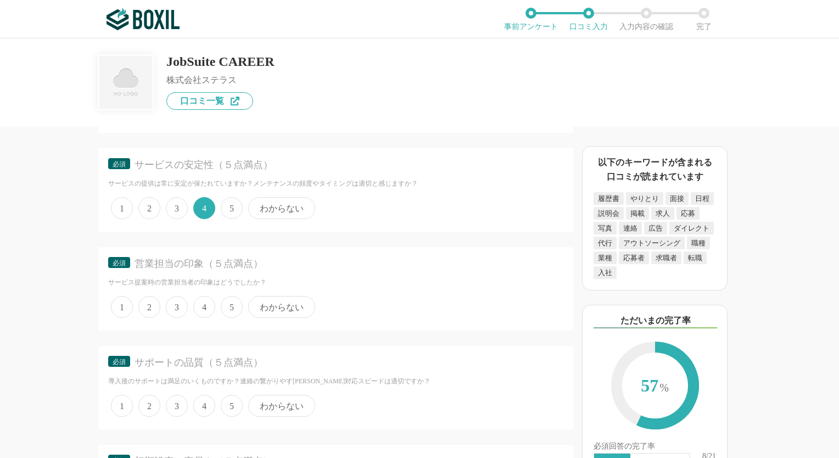
click at [225, 296] on span "5" at bounding box center [232, 307] width 22 height 22
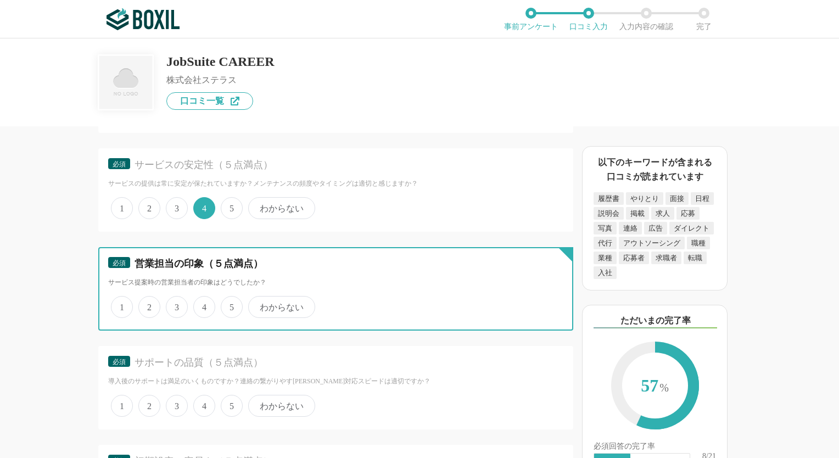
click at [225, 297] on input "5" at bounding box center [226, 300] width 7 height 7
radio input "true"
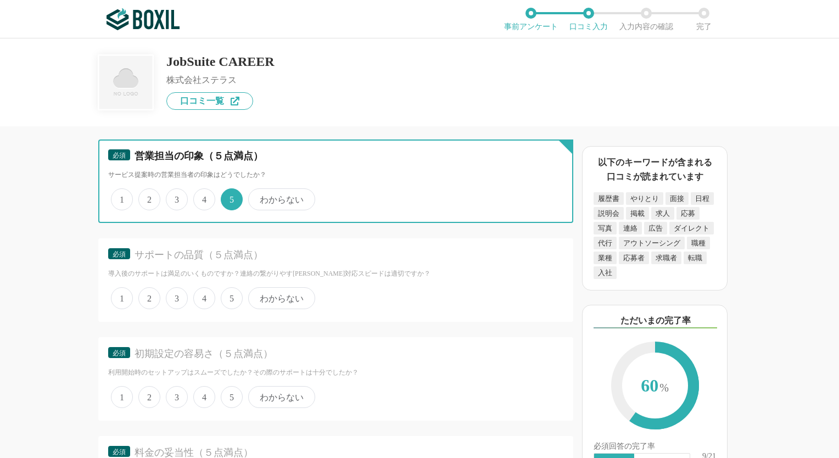
scroll to position [2744, 0]
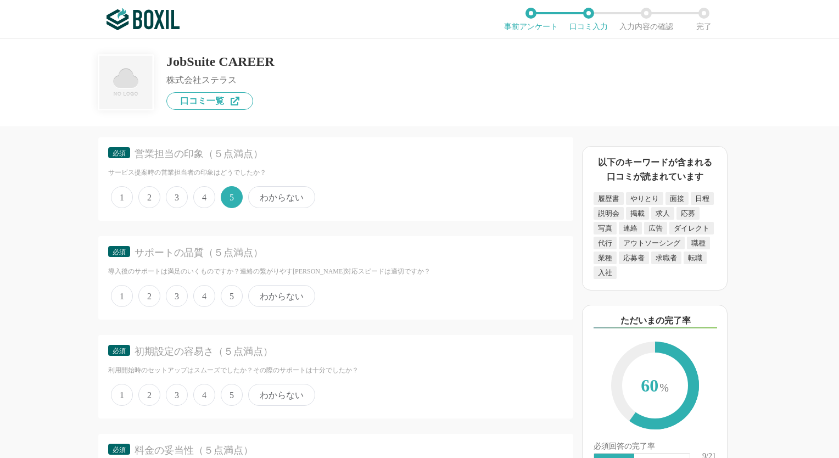
click at [205, 285] on span "4" at bounding box center [204, 296] width 22 height 22
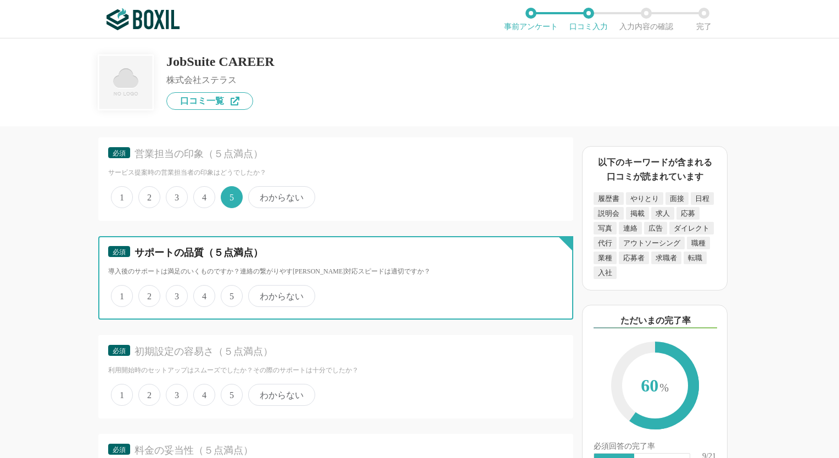
click at [203, 287] on input "4" at bounding box center [199, 290] width 7 height 7
radio input "true"
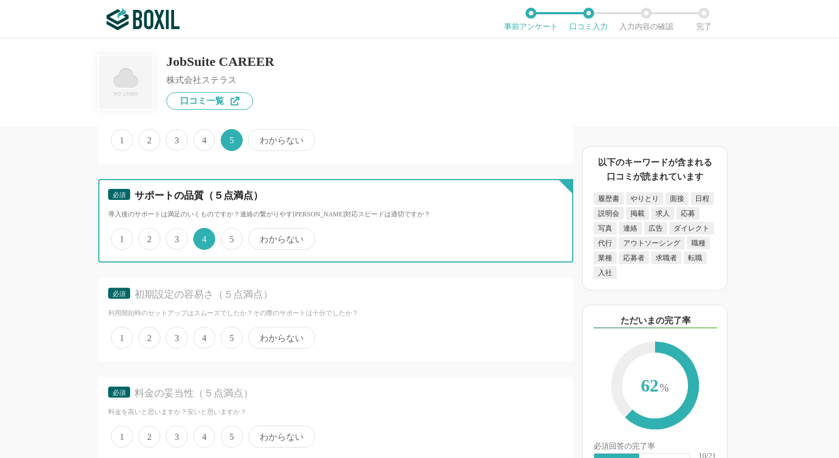
scroll to position [2854, 0]
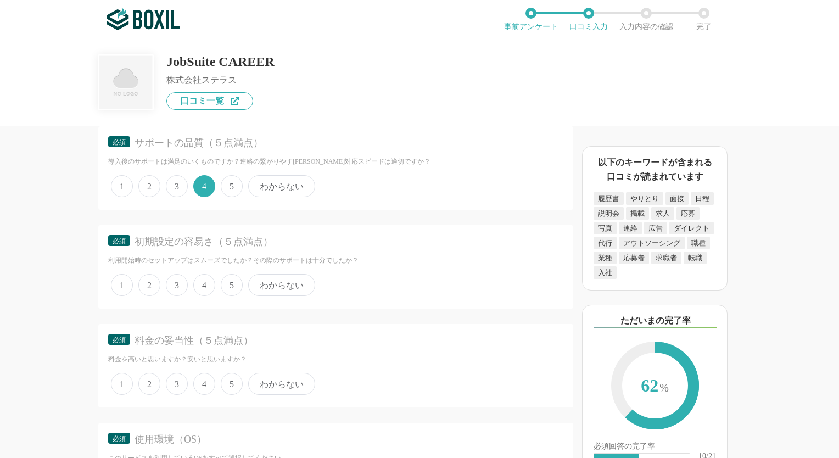
click at [183, 274] on span "3" at bounding box center [177, 285] width 22 height 22
click at [176, 276] on input "3" at bounding box center [171, 279] width 7 height 7
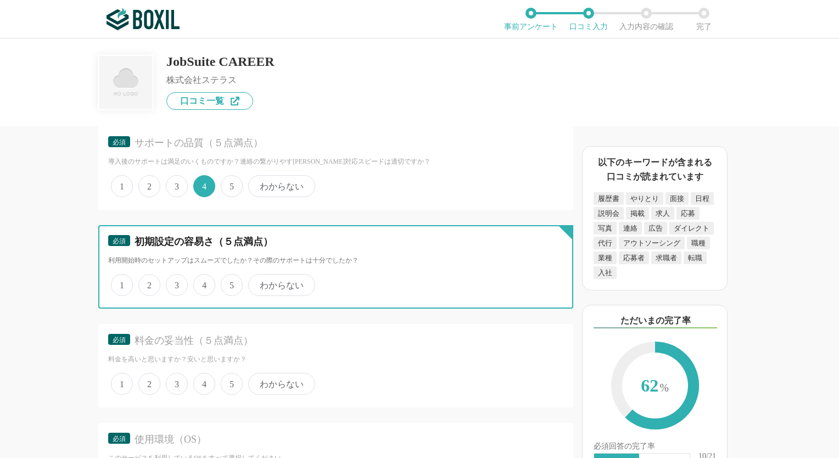
radio input "true"
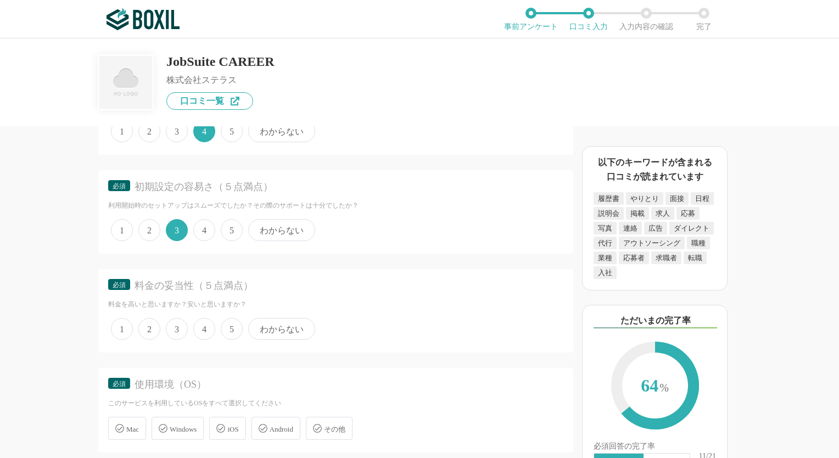
click at [209, 318] on span "4" at bounding box center [204, 329] width 22 height 22
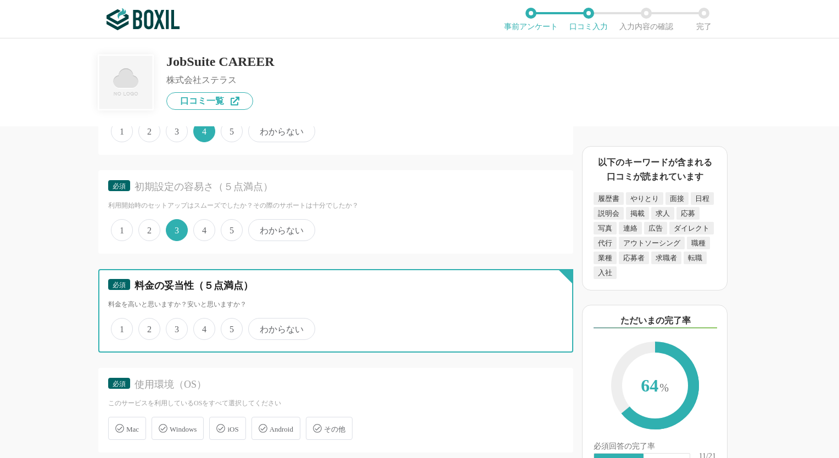
click at [203, 319] on input "4" at bounding box center [199, 322] width 7 height 7
radio input "true"
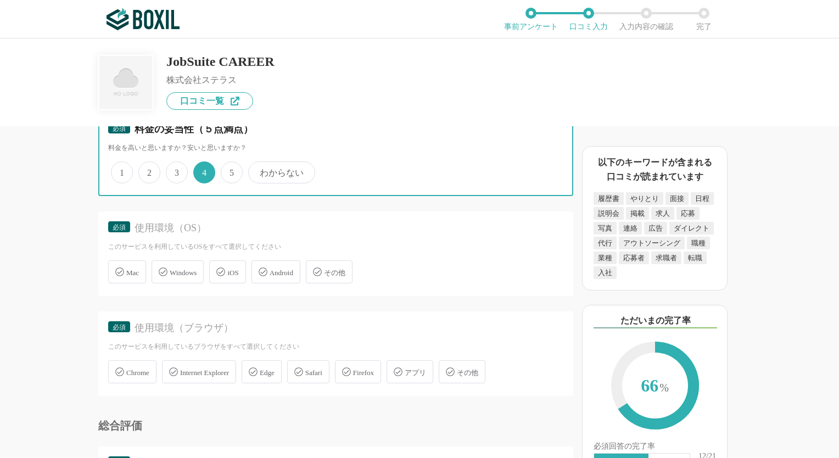
scroll to position [3074, 0]
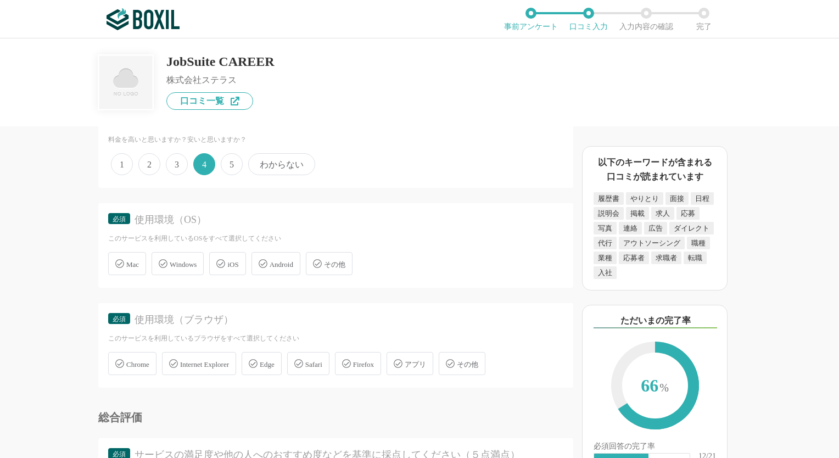
click at [181, 260] on span "Windows" at bounding box center [183, 264] width 27 height 8
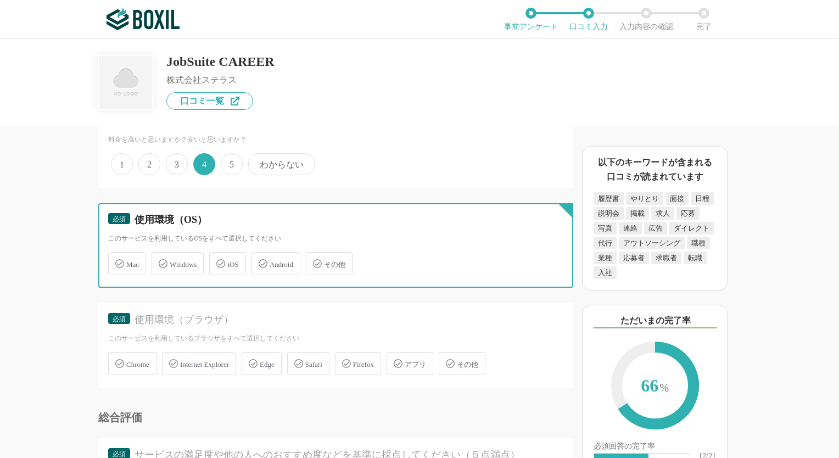
click at [161, 254] on input "Windows" at bounding box center [157, 257] width 7 height 7
checkbox input "true"
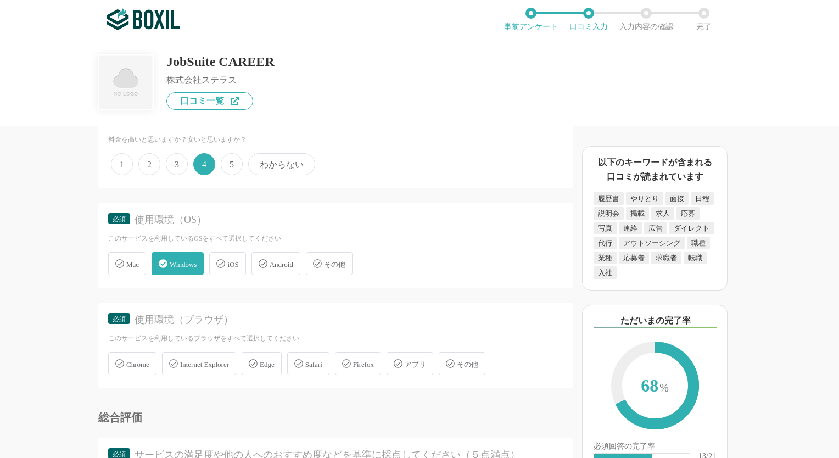
click at [222, 360] on span "Internet Explorer" at bounding box center [204, 364] width 49 height 8
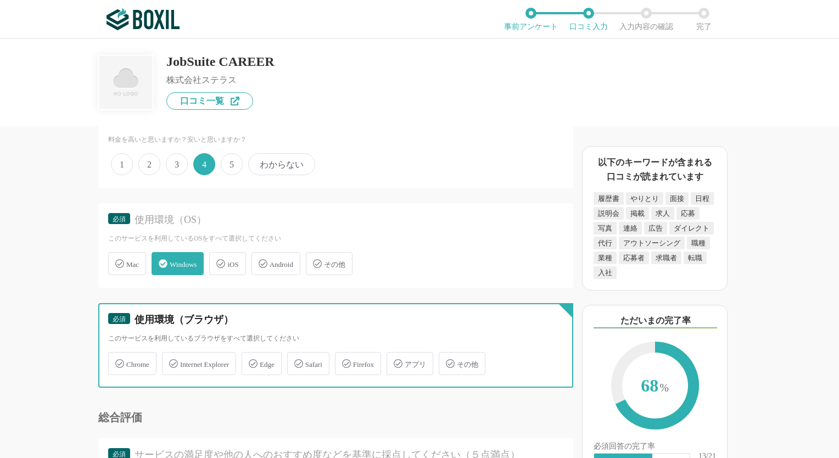
click at [171, 353] on input "Internet Explorer" at bounding box center [167, 356] width 7 height 7
checkbox input "true"
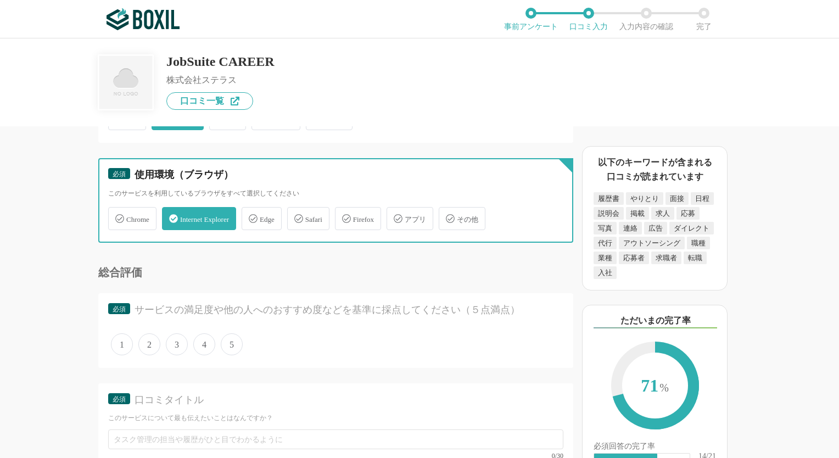
scroll to position [3238, 0]
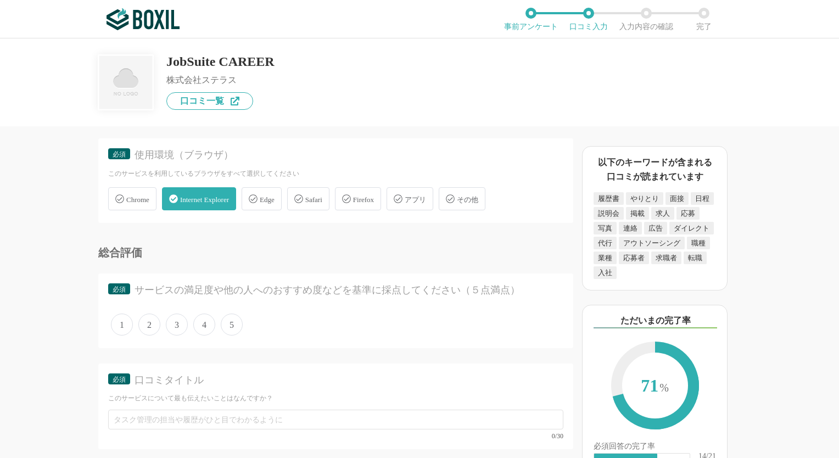
click at [201, 313] on span "4" at bounding box center [204, 324] width 22 height 22
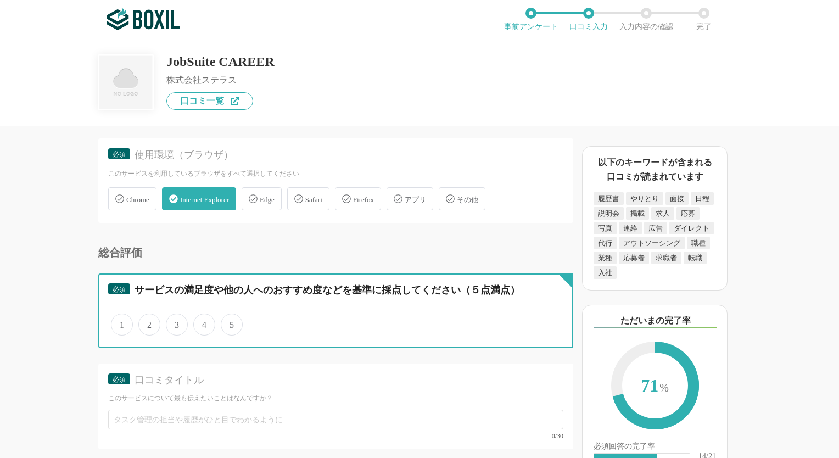
click at [201, 315] on input "4" at bounding box center [199, 318] width 7 height 7
radio input "true"
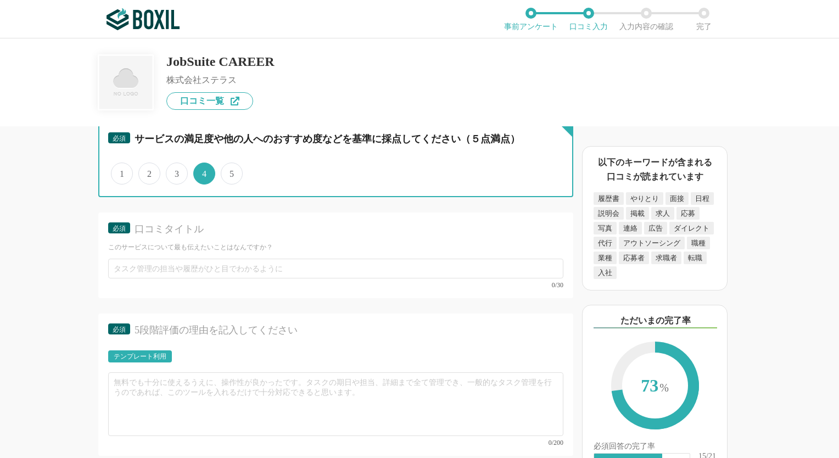
scroll to position [3279, 0]
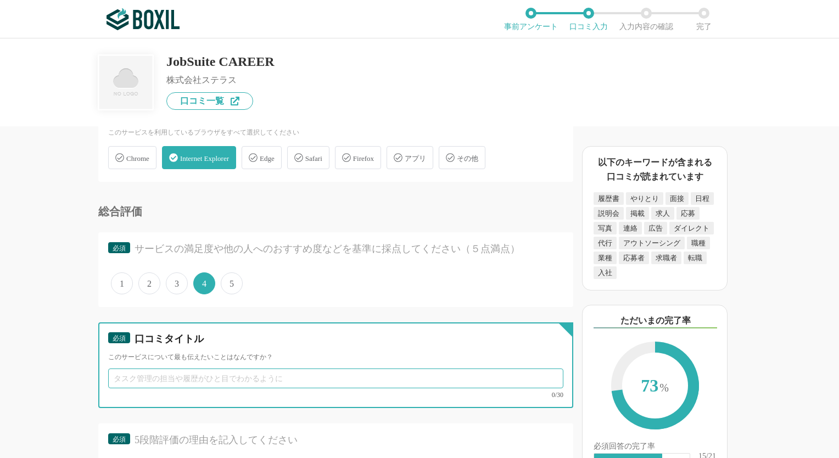
click at [190, 368] on input "text" at bounding box center [335, 378] width 455 height 20
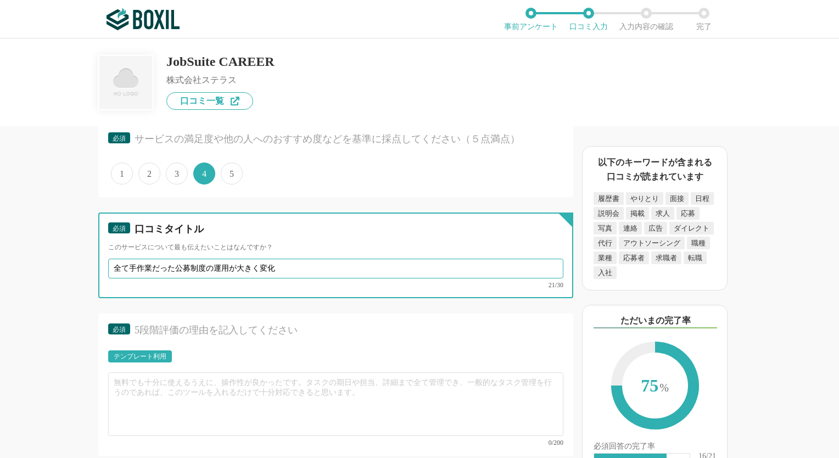
scroll to position [3499, 0]
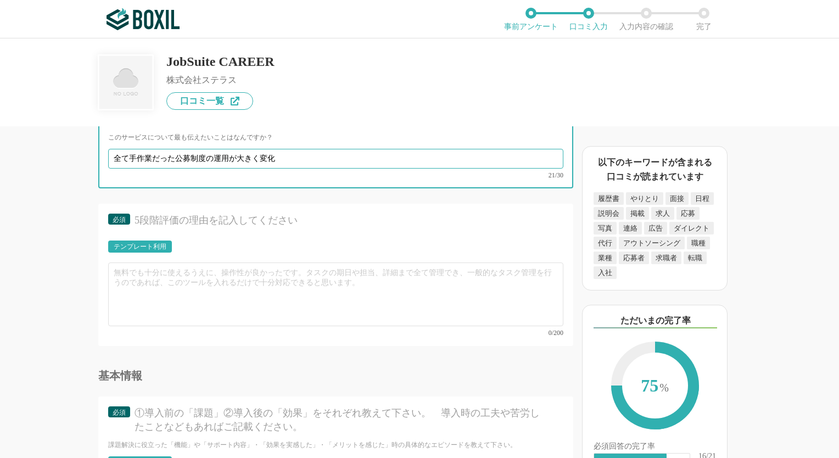
type input "全て手作業だった公募制度の運用が大きく変化"
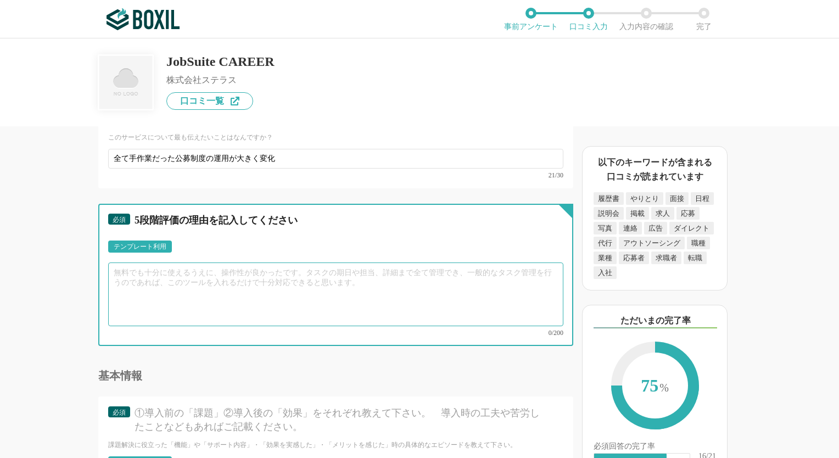
click at [203, 262] on textarea at bounding box center [335, 294] width 455 height 64
click at [184, 262] on textarea at bounding box center [335, 294] width 455 height 64
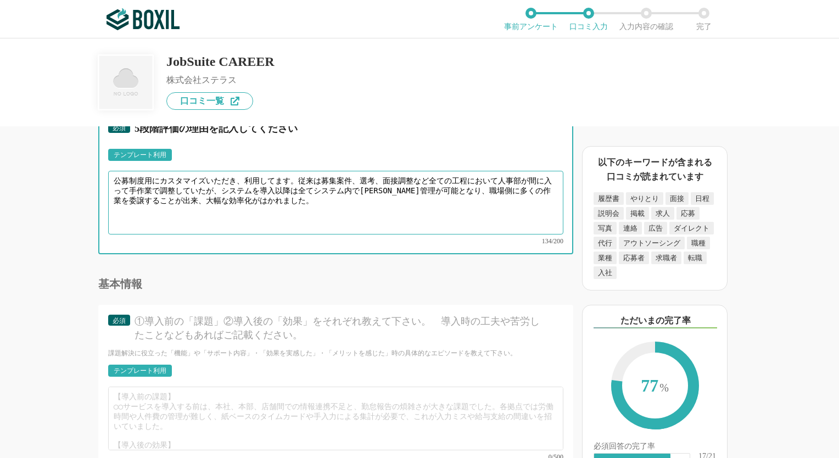
scroll to position [3664, 0]
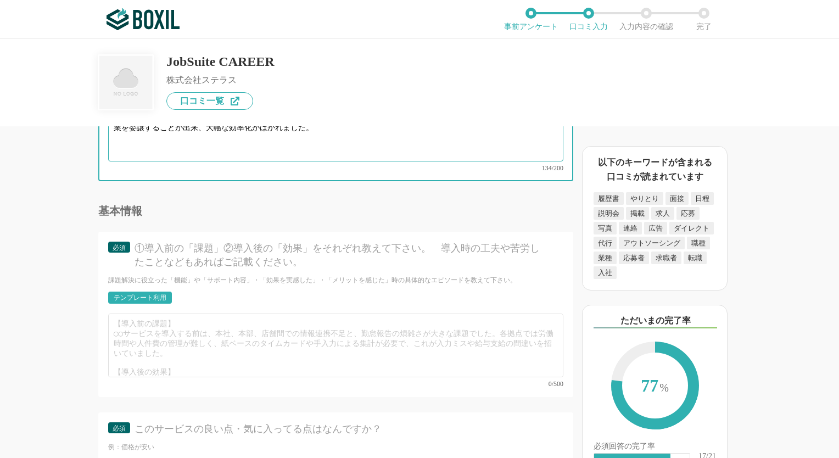
type textarea "公募制度用にカスタマイズいただき、利用してます。従来は募集案件、選考、面接調整など全ての工程において人事部が間に入って手作業で調整していたが、システムを導入以…"
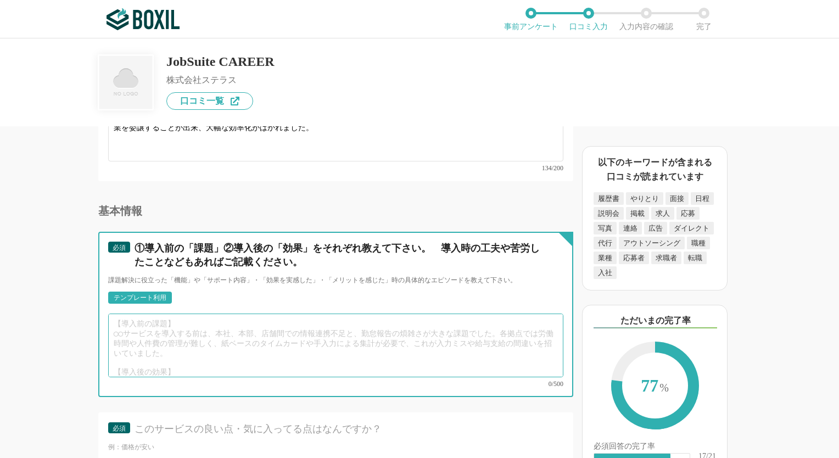
click at [184, 313] on textarea at bounding box center [335, 345] width 455 height 64
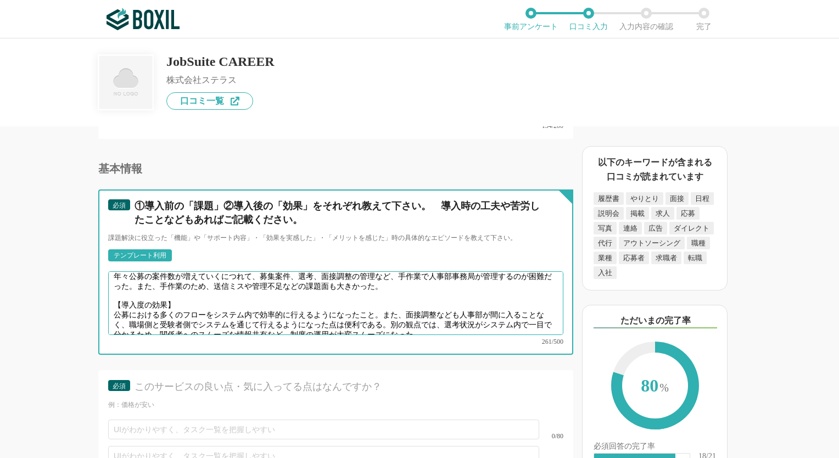
scroll to position [3773, 0]
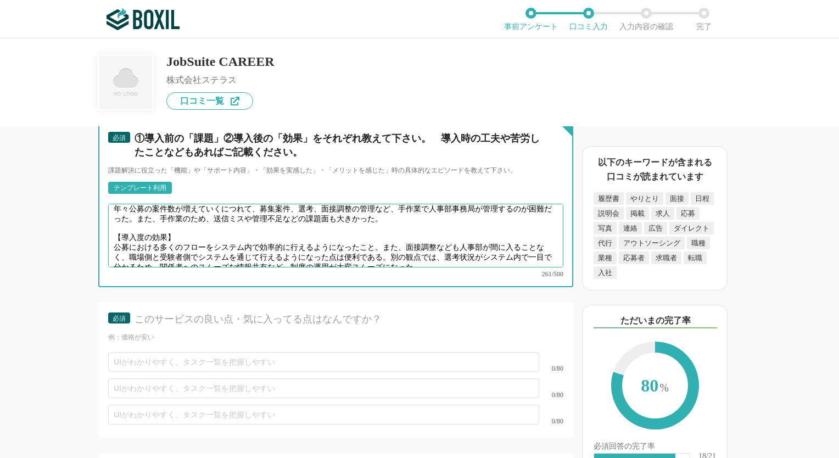
type textarea "【導入前の課題】 年々公募の案件数が増えていくにつれて、募集案件、選考、面接調整の管理など、手作業で人事部事務局が管理するのが困難だった。また、手作業のため、…"
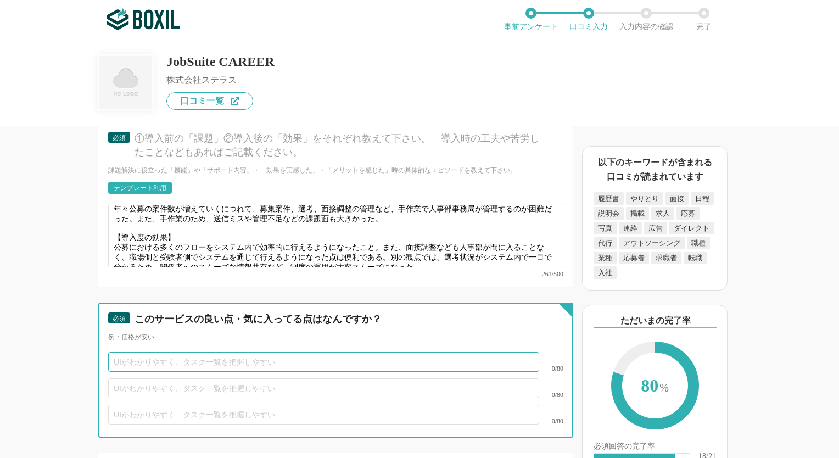
click at [207, 352] on input "text" at bounding box center [323, 362] width 431 height 20
type input "選考状況などのフローが一目で見やすい"
click at [203, 378] on input "text" at bounding box center [323, 388] width 431 height 20
type input "柔"
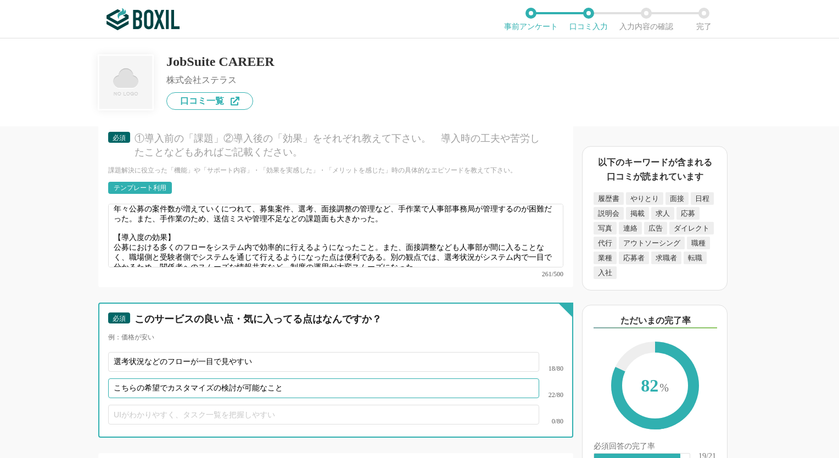
type input "こちらの希望でカスタマイズの検討が可能なこと"
click at [271, 352] on input "選考状況などのフローが一目で見やすい" at bounding box center [323, 362] width 431 height 20
type input "選考状況などのフローが一目で見やすいこと"
click at [216, 405] on input "text" at bounding box center [323, 415] width 431 height 20
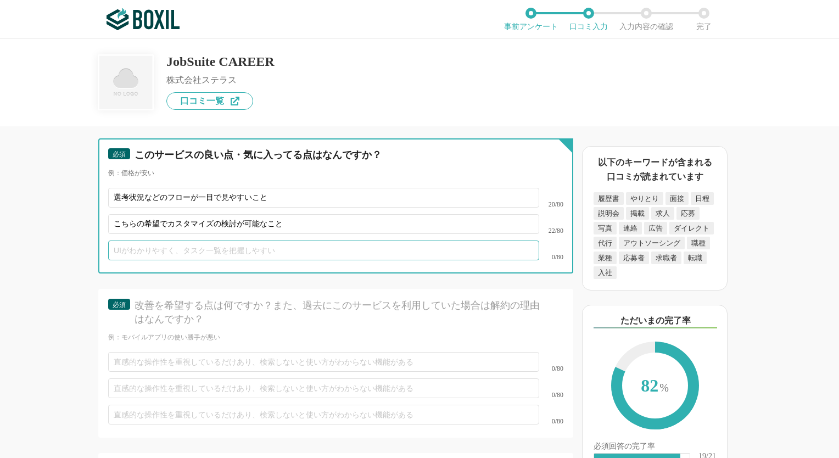
scroll to position [3938, 0]
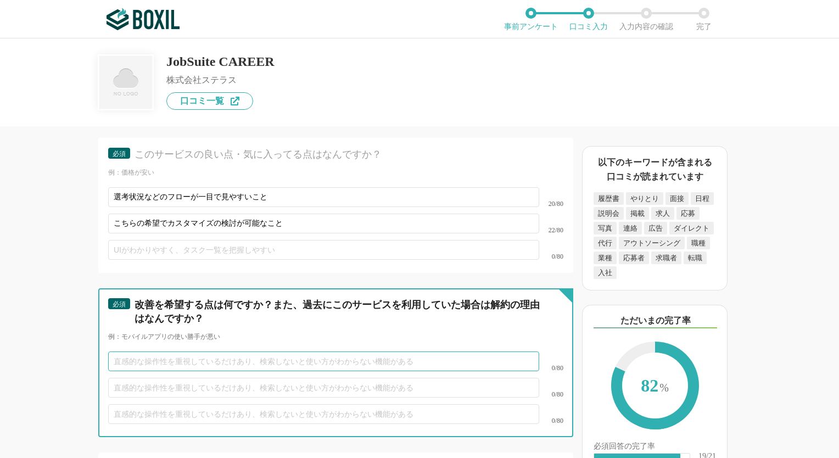
click at [310, 351] on input "text" at bounding box center [323, 361] width 431 height 20
type input "公募用にカスタマイズして使用しているため、直感的に使いにくい点も[PERSON_NAME]ある"
click at [290, 378] on input "text" at bounding box center [323, 388] width 431 height 20
type input "[PERSON_NAME]"
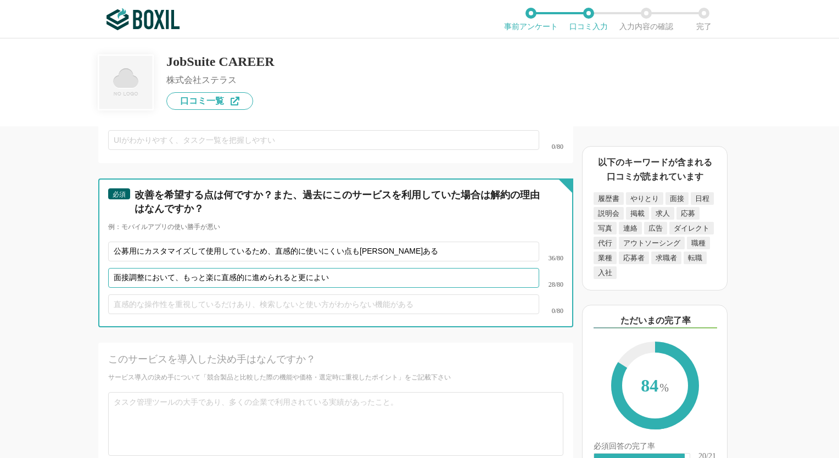
scroll to position [4158, 0]
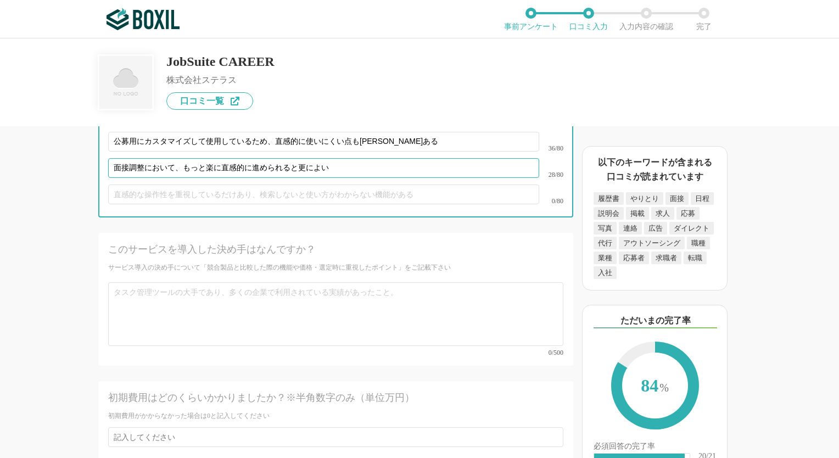
type input "面接調整において、もっと楽に直感的に進められると更によい"
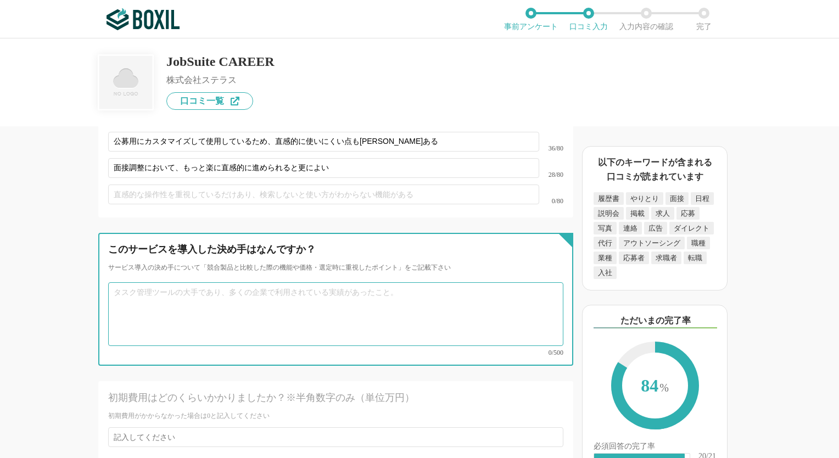
click at [180, 282] on textarea at bounding box center [335, 314] width 455 height 64
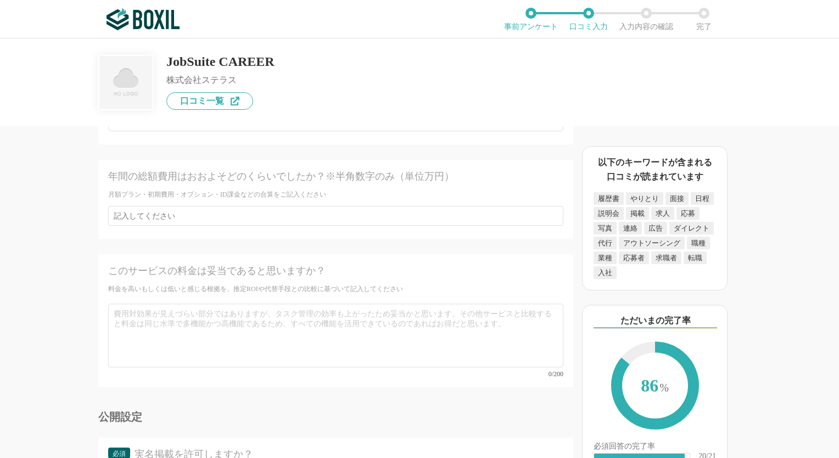
scroll to position [4542, 0]
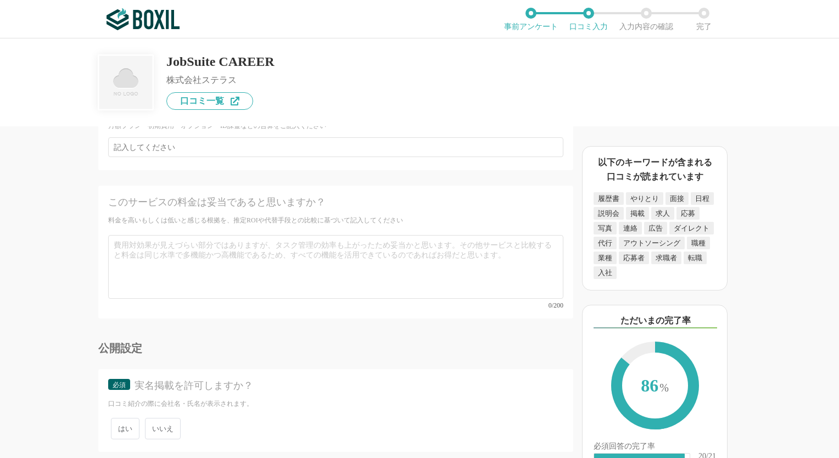
type textarea "当時(今もどうか分かりませんが)は公募用にシステムを導入したいとなった際に色々と探したが、まず専用のシステムは世の中に存在していなかった。その中でJobsui…"
click at [164, 418] on span "いいえ" at bounding box center [163, 428] width 36 height 21
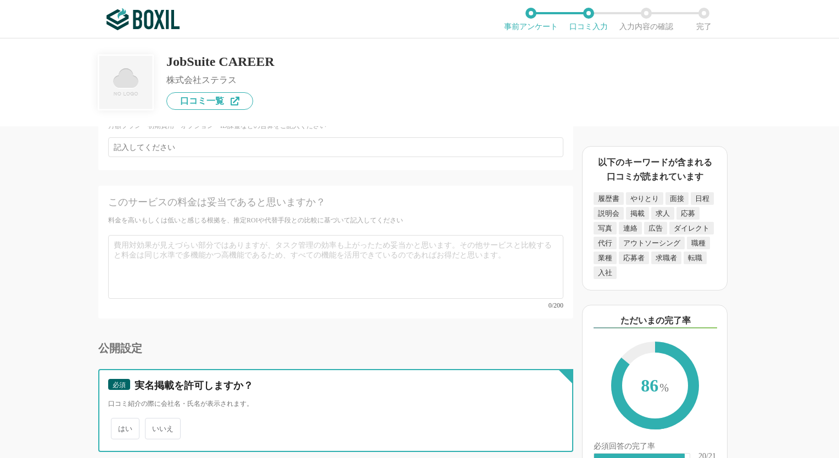
click at [155, 419] on input "いいえ" at bounding box center [151, 422] width 7 height 7
radio input "true"
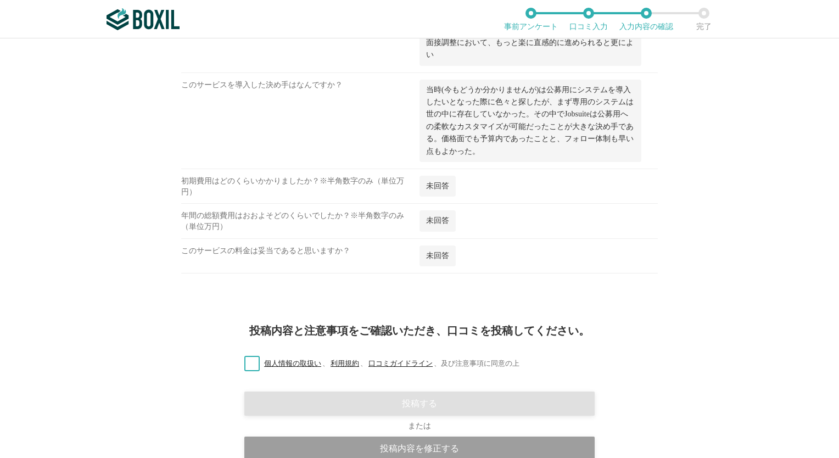
scroll to position [1900, 0]
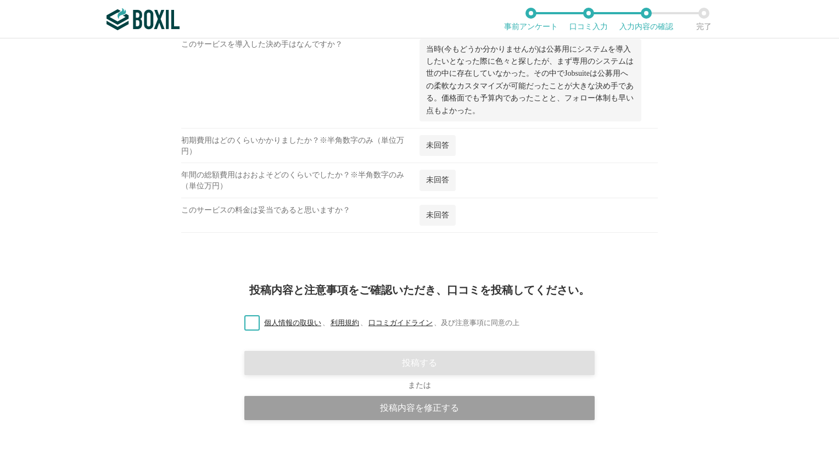
click at [250, 317] on label "個人情報の取扱い 、 利用規約 、 口コミガイドライン 、 及び注意事項に同意の上" at bounding box center [377, 323] width 284 height 12
click at [0, 0] on input "個人情報の取扱い 、 利用規約 、 口コミガイドライン 、 及び注意事項に同意の上" at bounding box center [0, 0] width 0 height 0
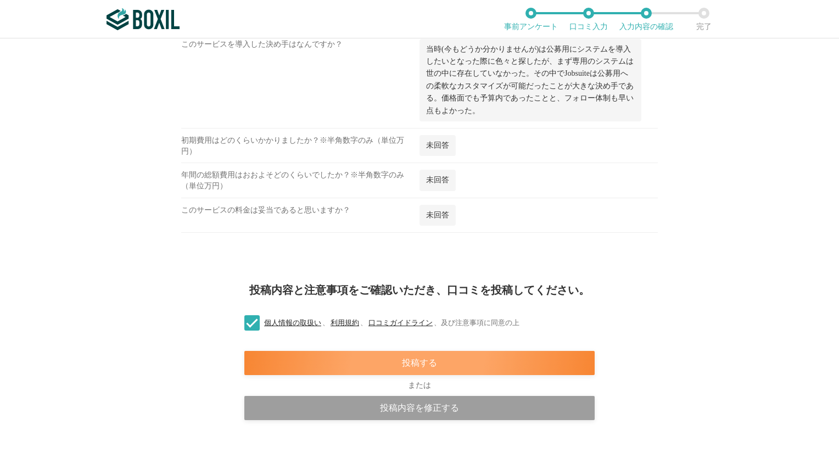
click at [419, 351] on div "投稿する" at bounding box center [419, 363] width 350 height 24
